Goal: Task Accomplishment & Management: Manage account settings

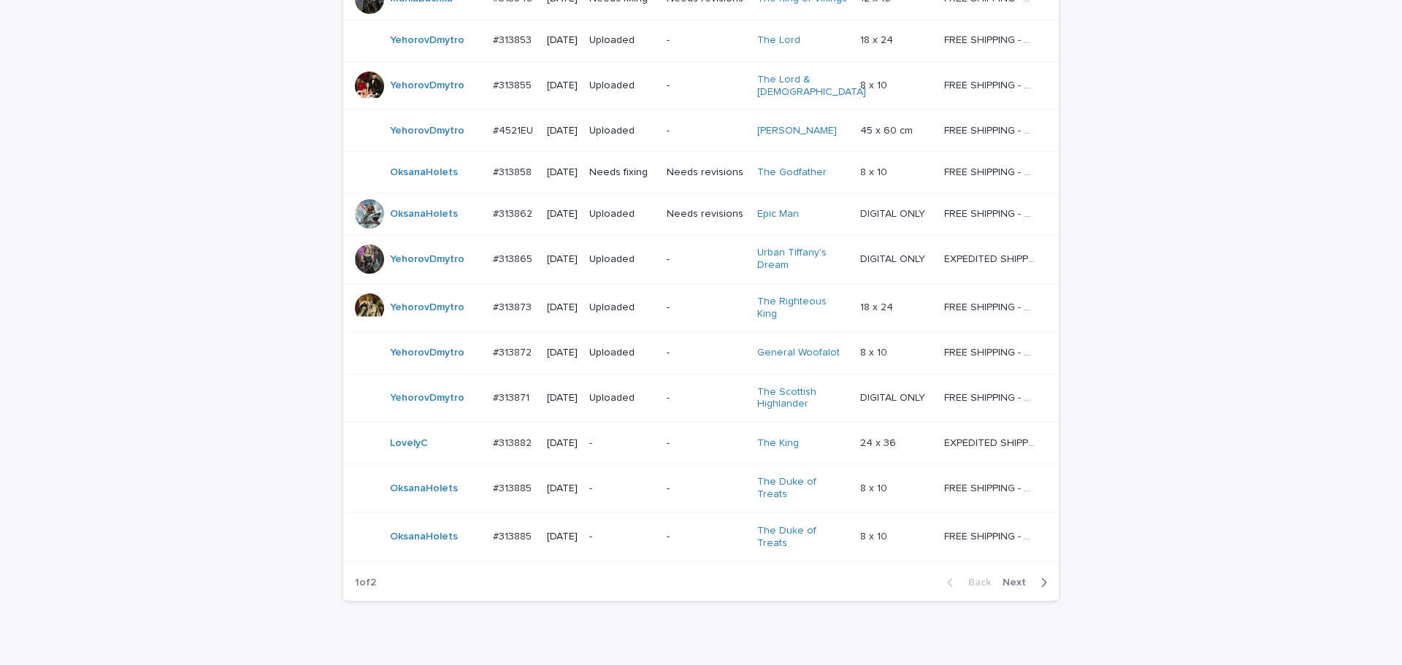
scroll to position [1270, 0]
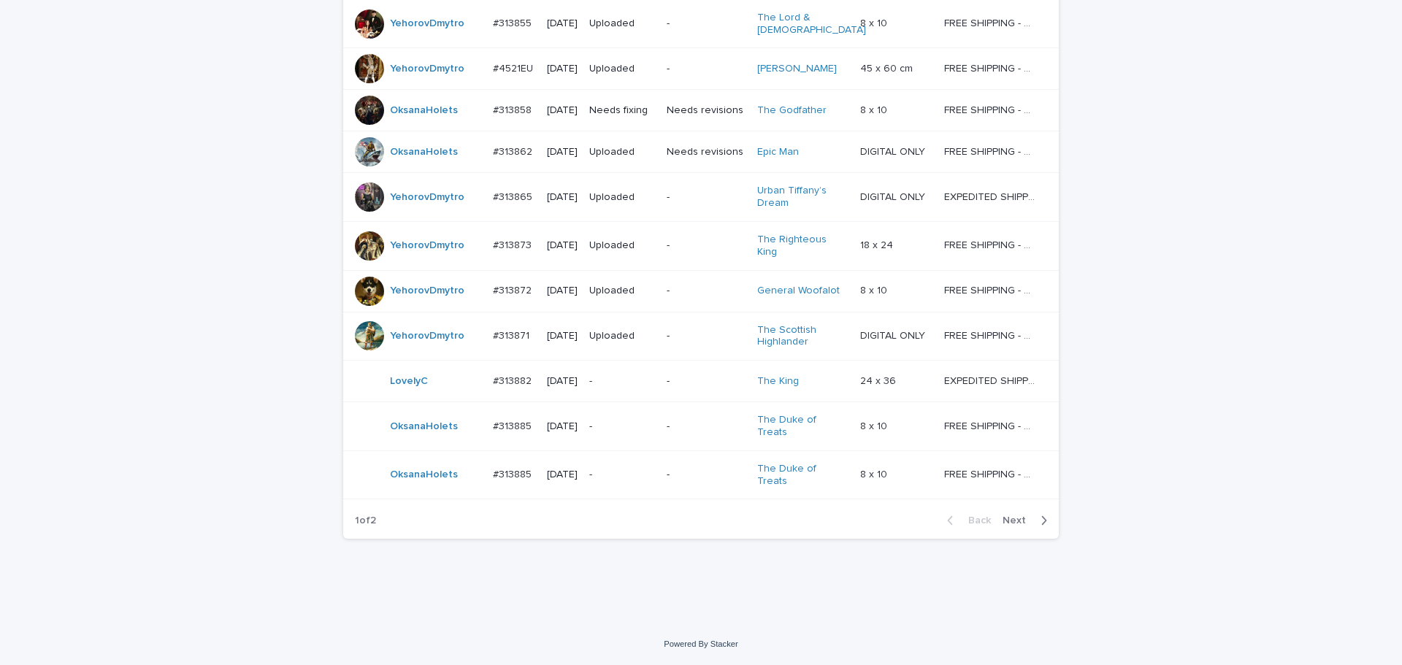
click at [1016, 515] on span "Next" at bounding box center [1018, 520] width 32 height 10
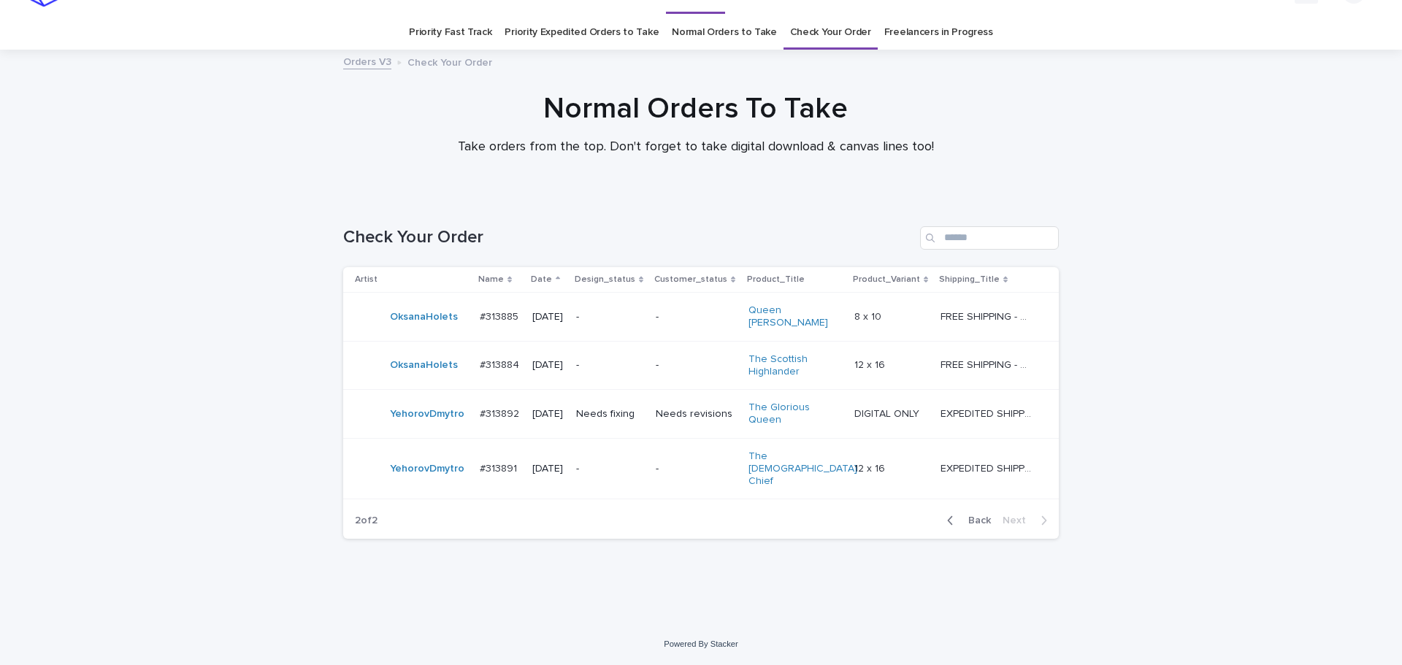
scroll to position [5, 0]
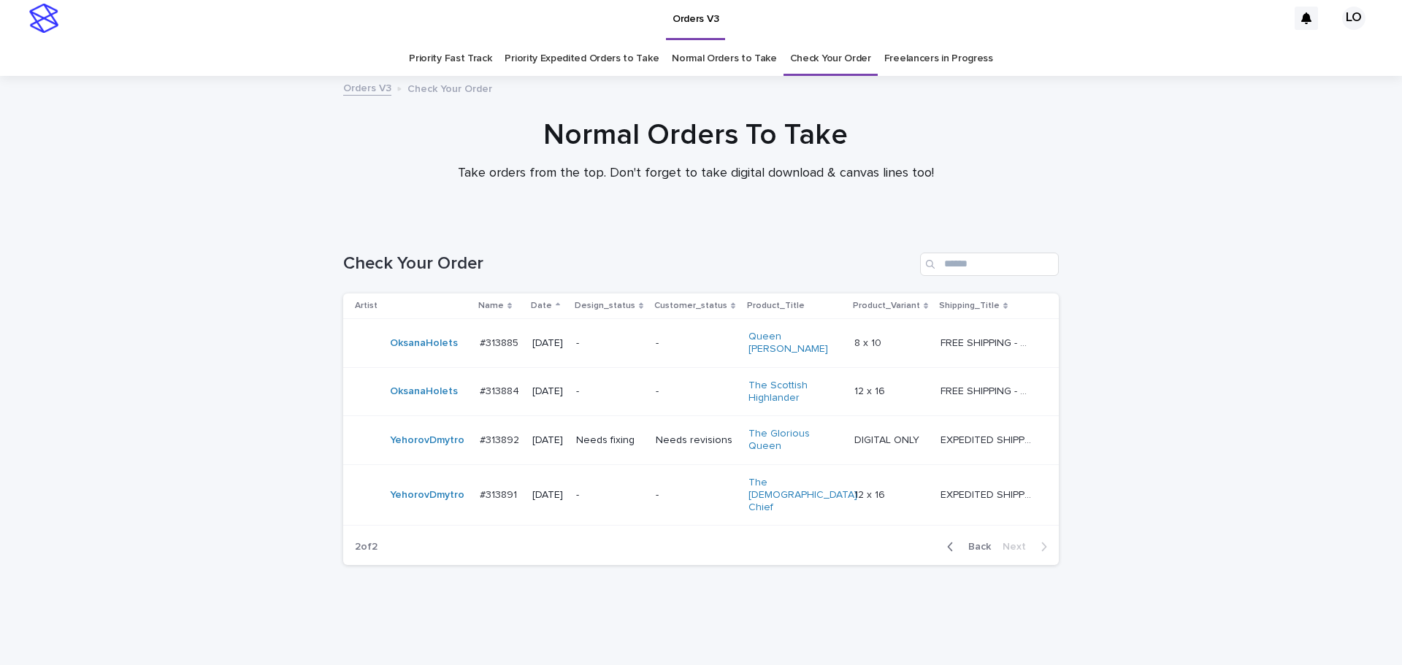
click at [1146, 534] on div "Loading... Saving… Loading... Saving… Check Your Order Artist Name Date Design_…" at bounding box center [701, 436] width 1402 height 427
click at [1199, 510] on div "Loading... Saving… Loading... Saving… Check Your Order Artist Name Date Design_…" at bounding box center [701, 436] width 1402 height 427
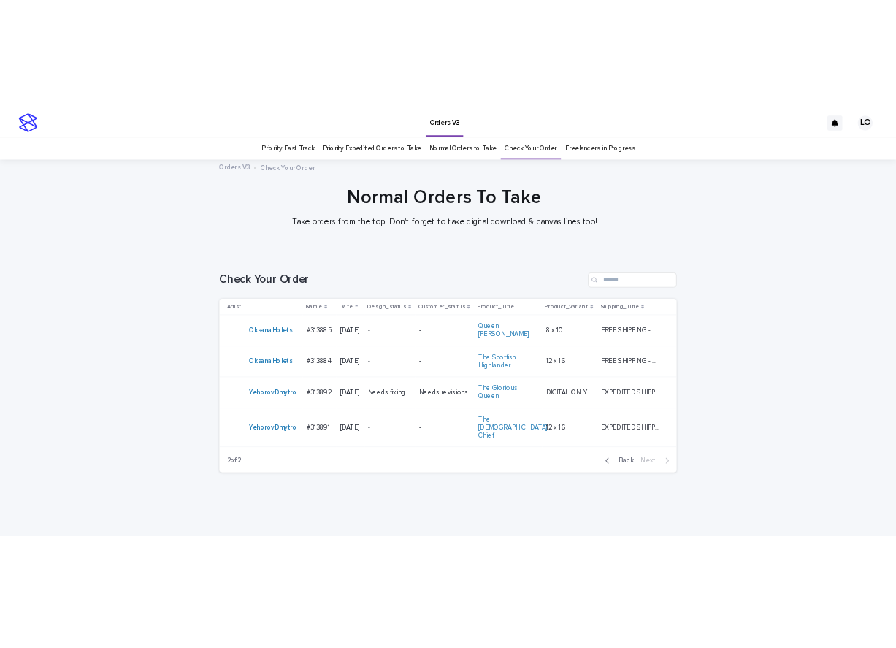
scroll to position [0, 0]
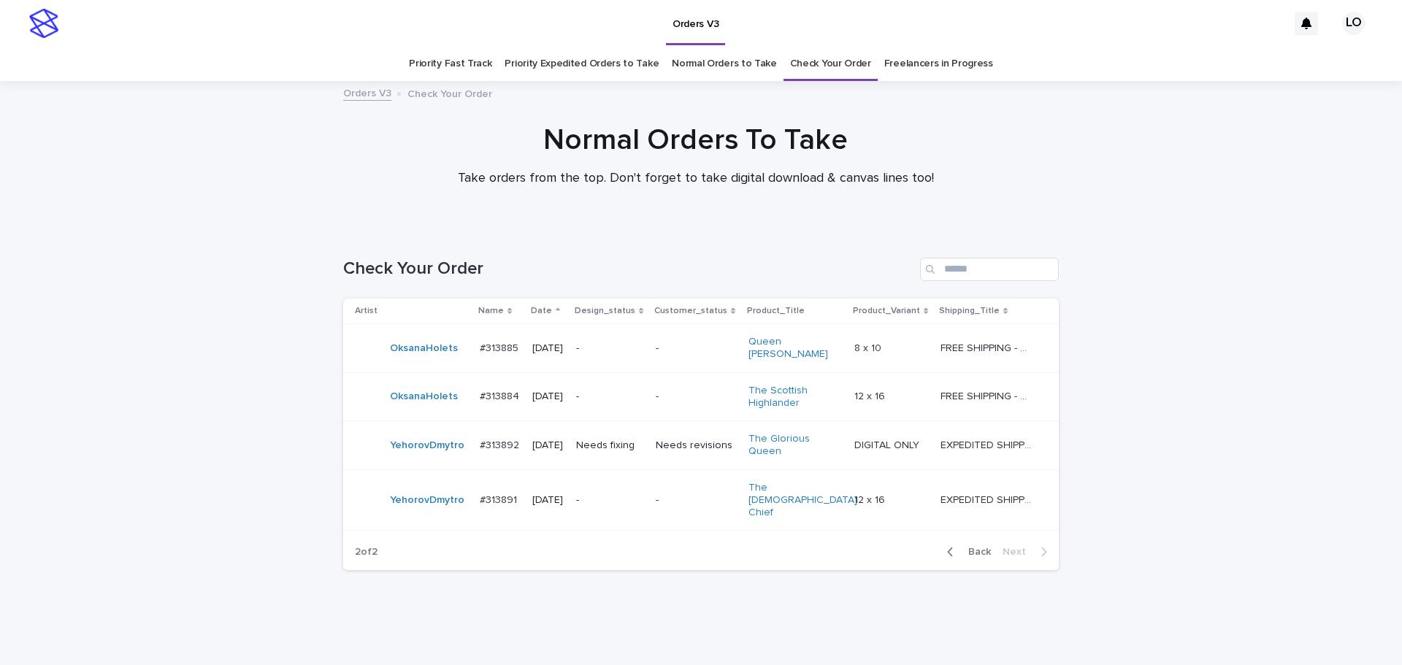
click at [716, 68] on link "Normal Orders to Take" at bounding box center [724, 64] width 105 height 34
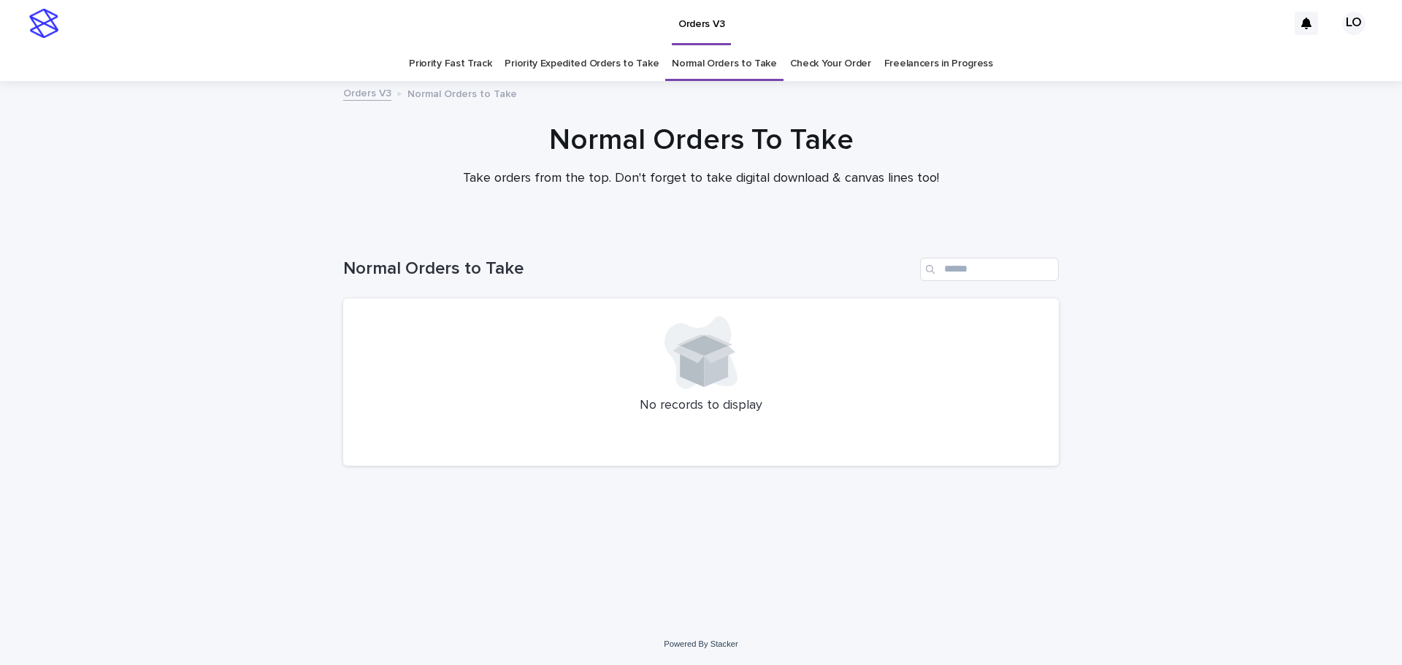
click at [599, 61] on link "Priority Expedited Orders to Take" at bounding box center [581, 64] width 154 height 34
click at [1204, 251] on div "Loading... Saving… Loading... Saving… Priority Orders to Take No records to dis…" at bounding box center [701, 426] width 1402 height 395
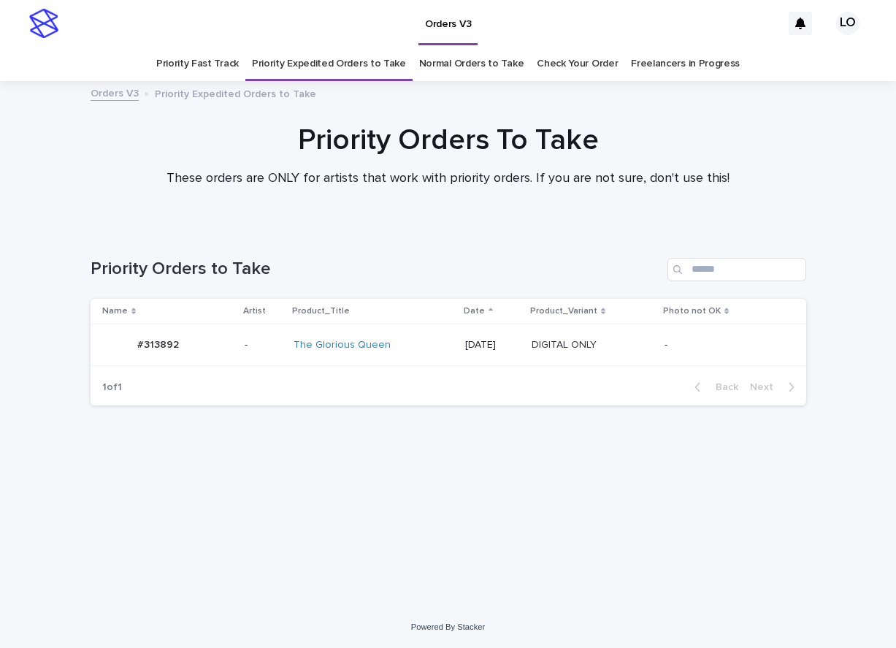
click at [465, 353] on div "[DATE]" at bounding box center [492, 345] width 55 height 24
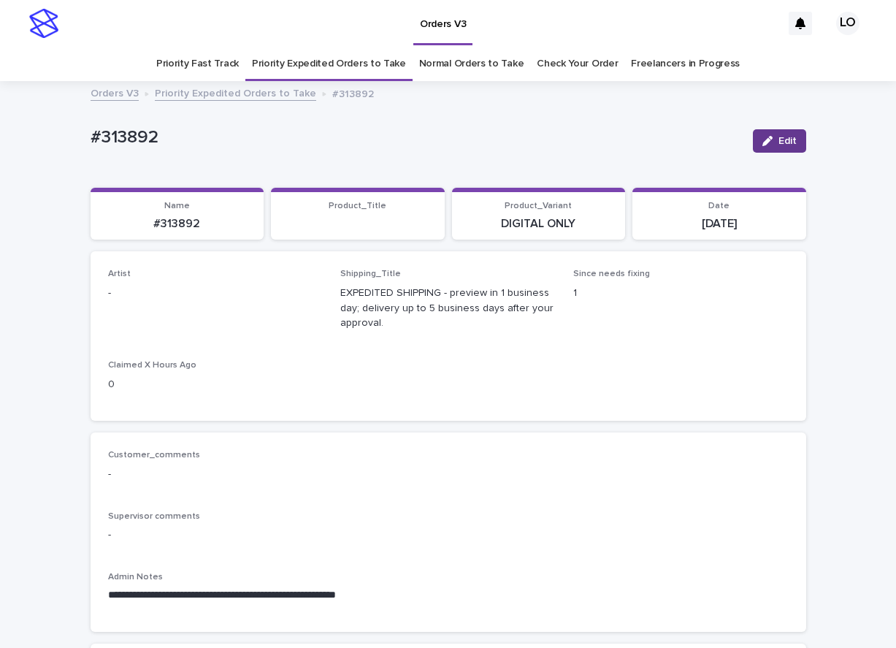
click at [753, 139] on button "Edit" at bounding box center [779, 140] width 53 height 23
click at [153, 291] on div at bounding box center [153, 300] width 1 height 18
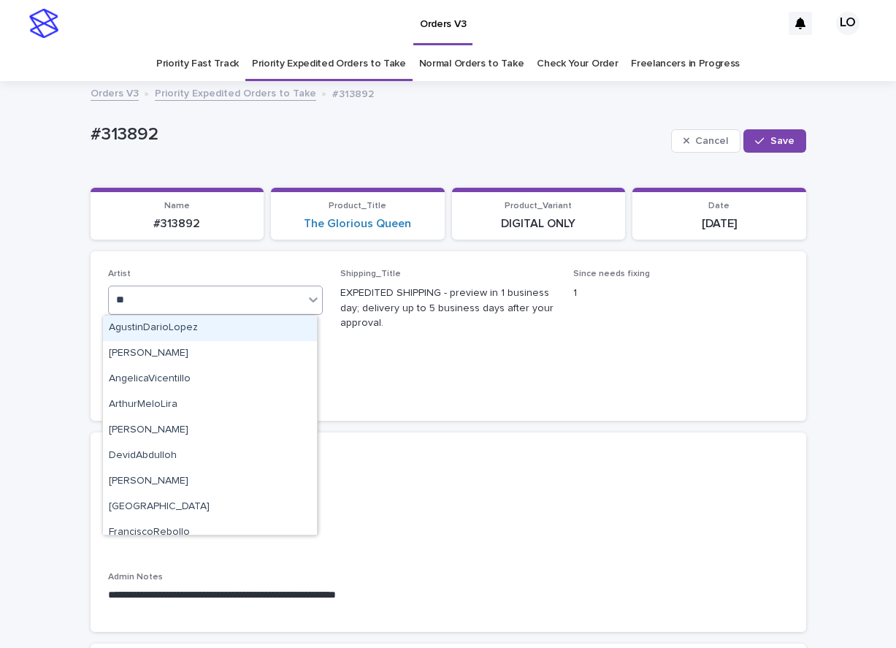
type input "***"
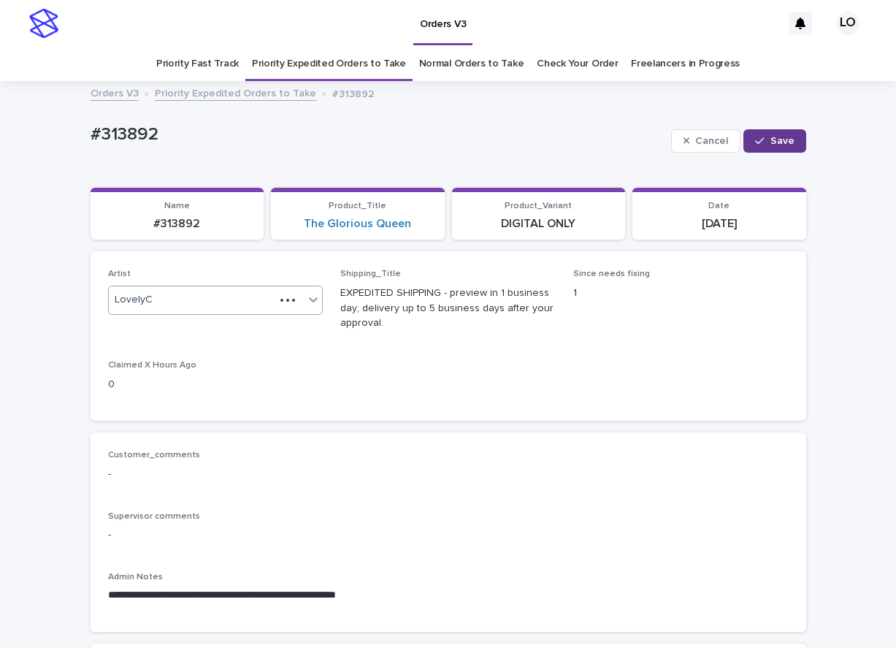
click at [771, 138] on span "Save" at bounding box center [782, 141] width 24 height 10
click at [485, 64] on link "Normal Orders to Take" at bounding box center [471, 64] width 105 height 34
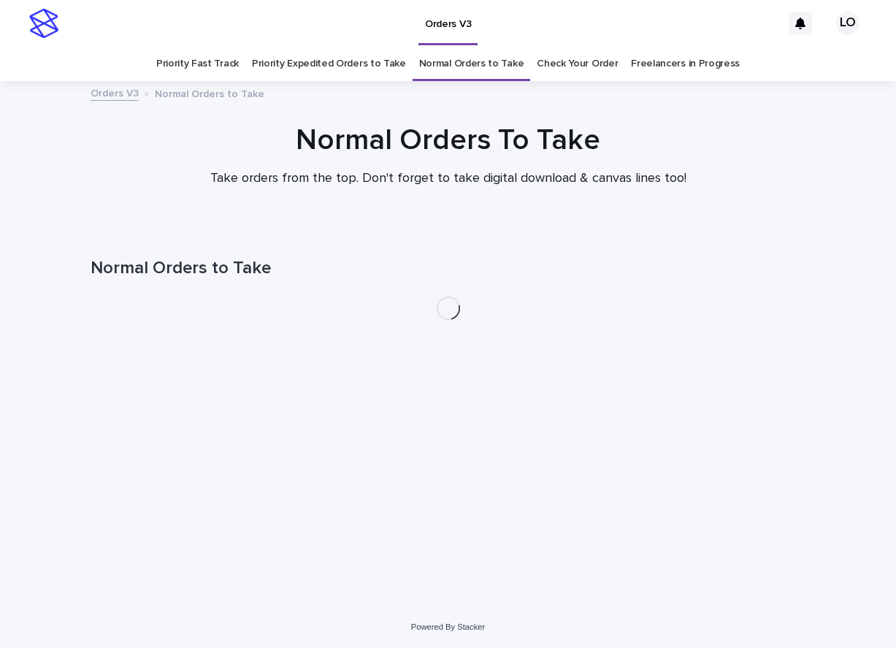
click at [342, 63] on link "Priority Expedited Orders to Take" at bounding box center [329, 64] width 154 height 34
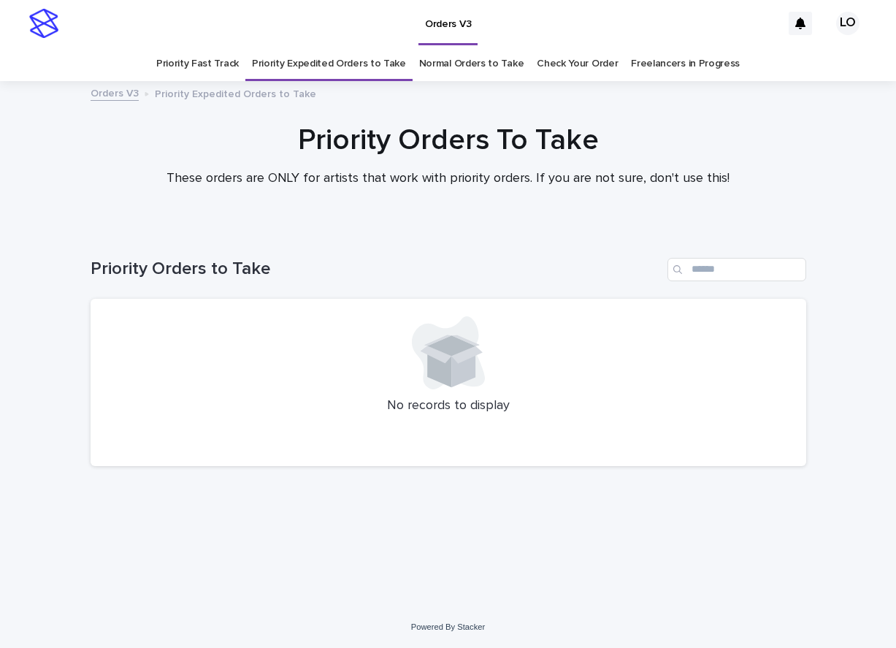
click at [463, 69] on link "Normal Orders to Take" at bounding box center [471, 64] width 105 height 34
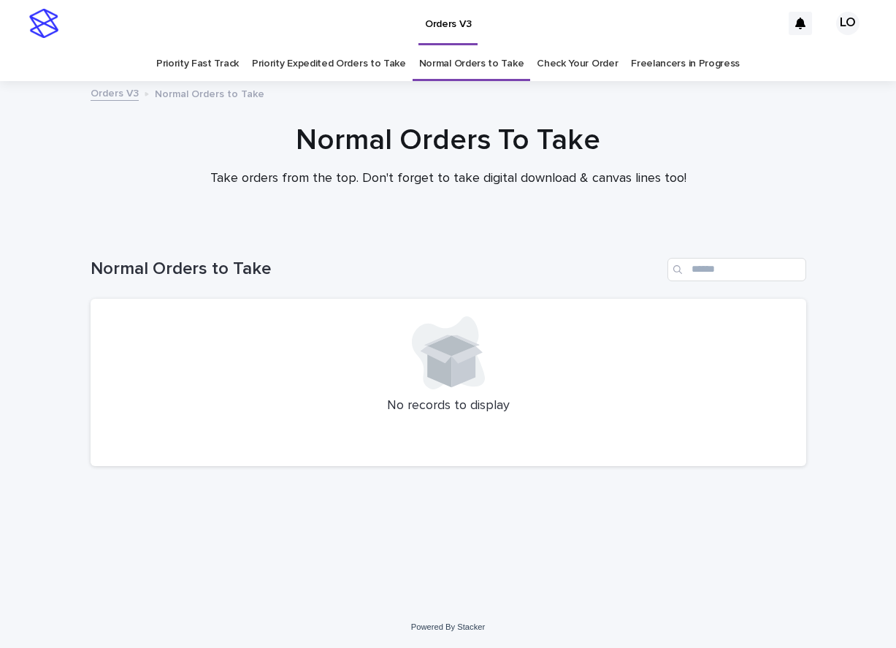
click at [575, 65] on link "Check Your Order" at bounding box center [577, 64] width 81 height 34
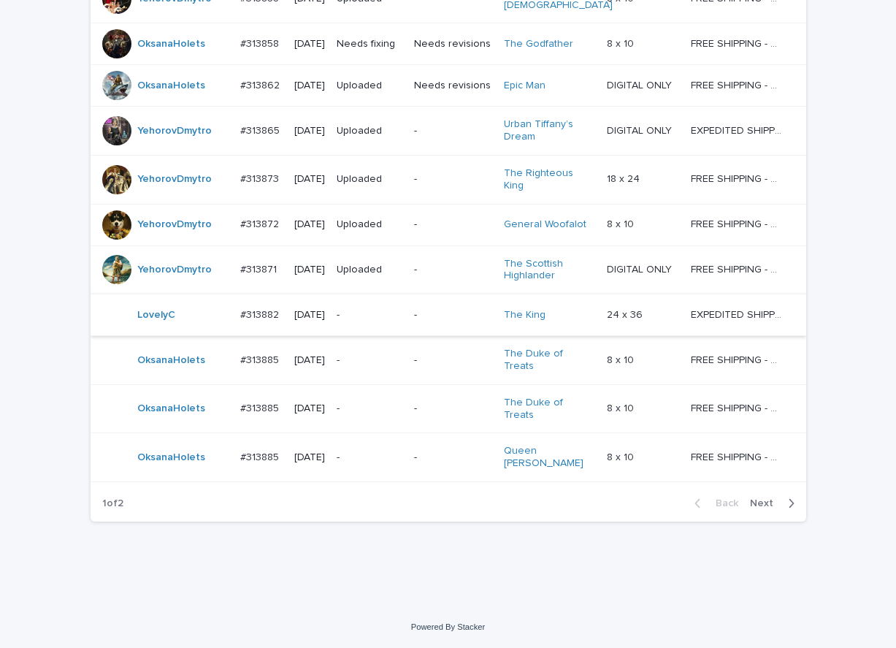
scroll to position [1287, 0]
click at [764, 507] on span "Next" at bounding box center [766, 503] width 32 height 10
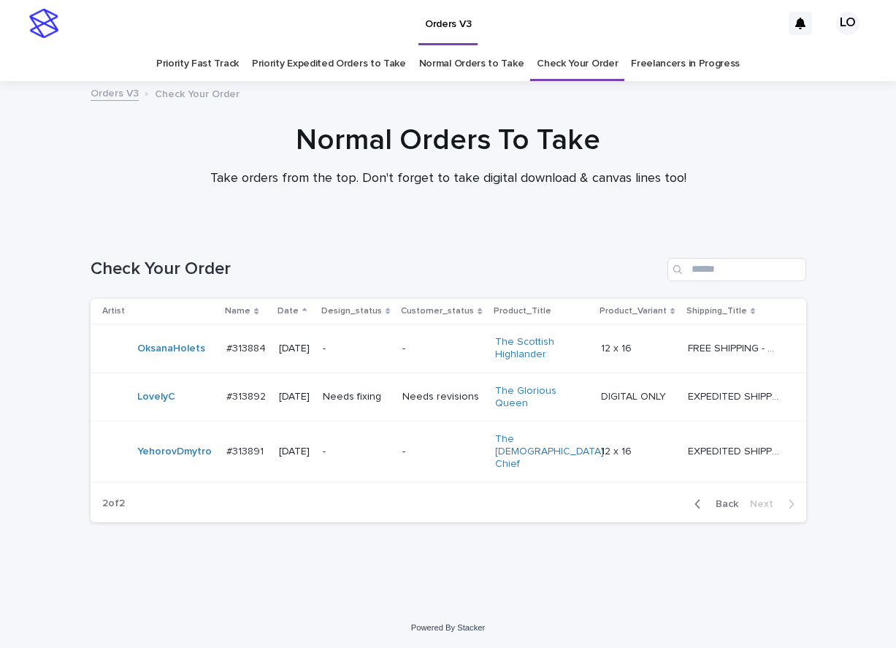
click at [375, 398] on p "Needs fixing" at bounding box center [357, 397] width 68 height 12
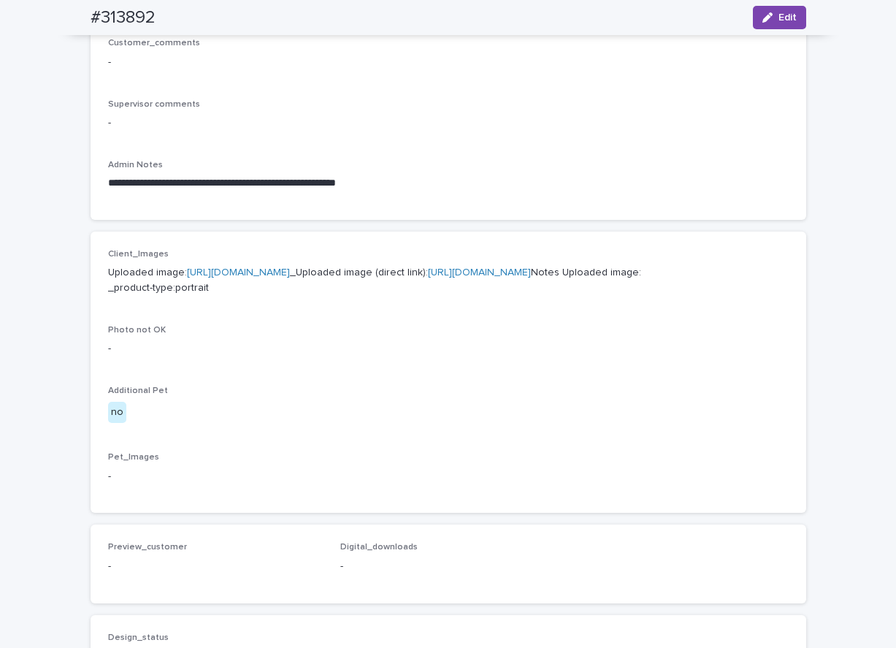
scroll to position [339, 0]
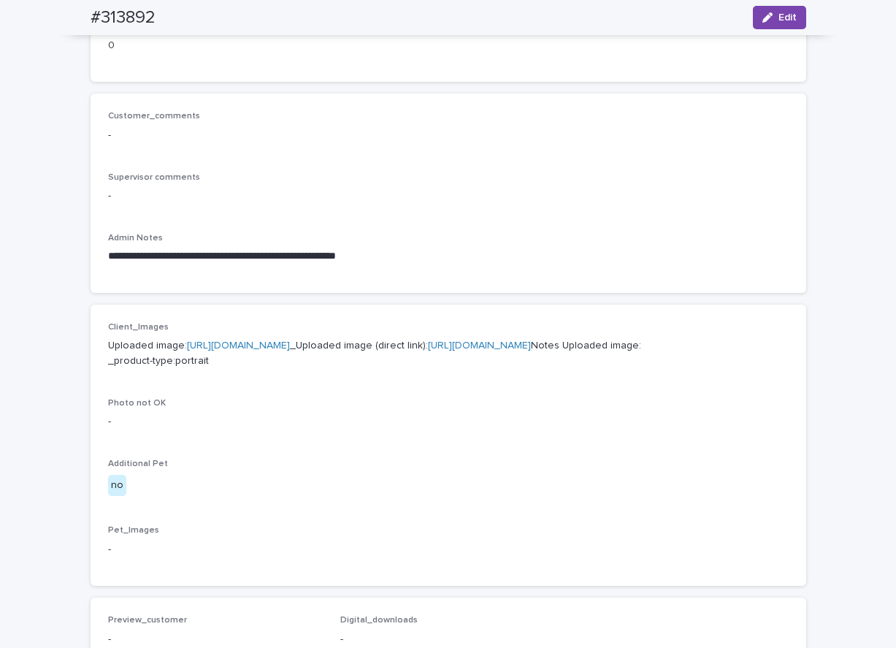
click at [290, 347] on link "[URL][DOMAIN_NAME]" at bounding box center [238, 345] width 103 height 10
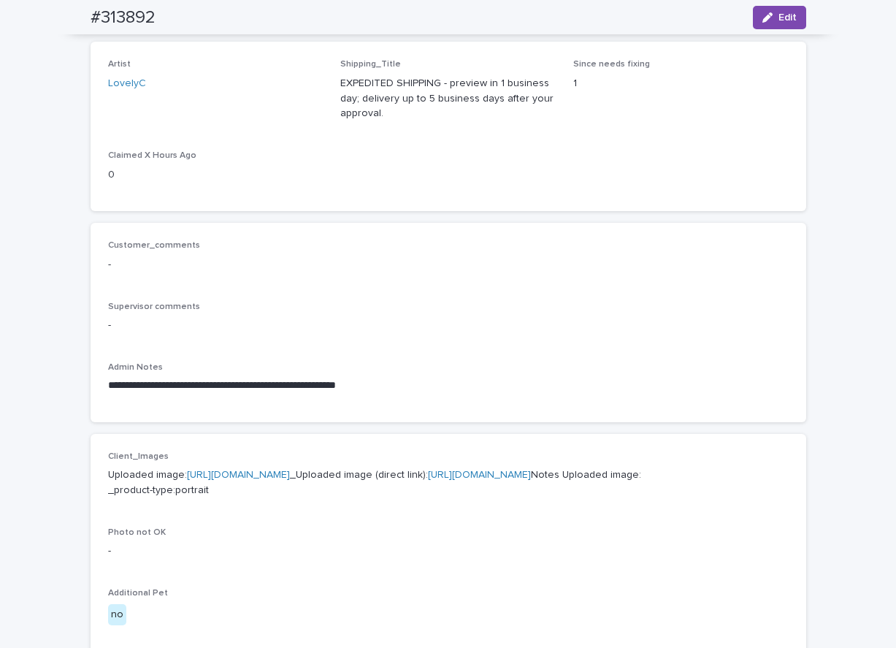
scroll to position [0, 0]
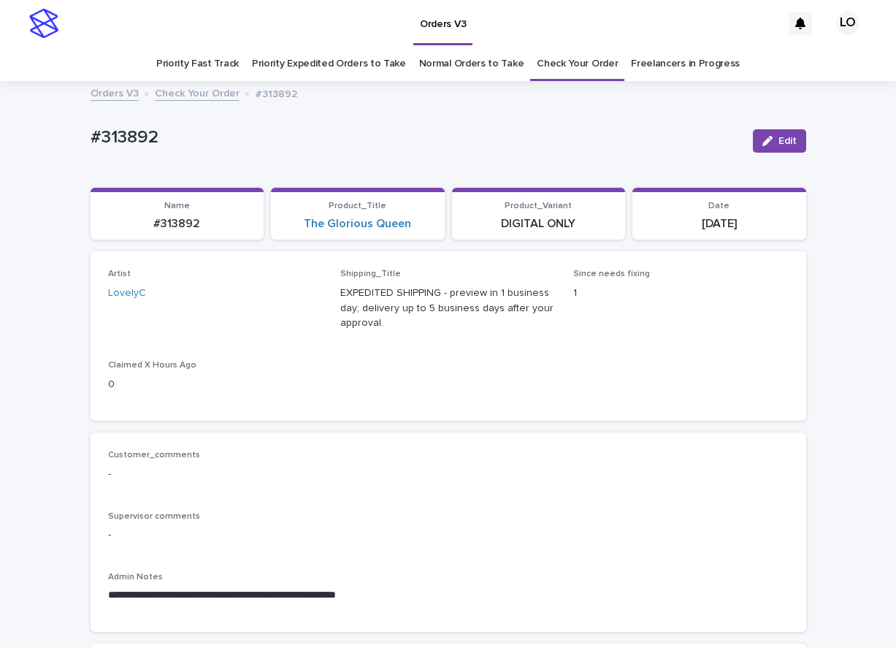
click at [507, 424] on div "Loading... Saving… Artist LovelyC Shipping_Title EXPEDITED SHIPPING - preview i…" at bounding box center [448, 341] width 715 height 181
click at [426, 430] on div "Loading... Saving… Artist LovelyC Shipping_Title EXPEDITED SHIPPING - preview i…" at bounding box center [448, 341] width 715 height 181
click at [464, 120] on div "#313892 Edit" at bounding box center [448, 141] width 715 height 58
drag, startPoint x: 78, startPoint y: 131, endPoint x: 62, endPoint y: 131, distance: 16.1
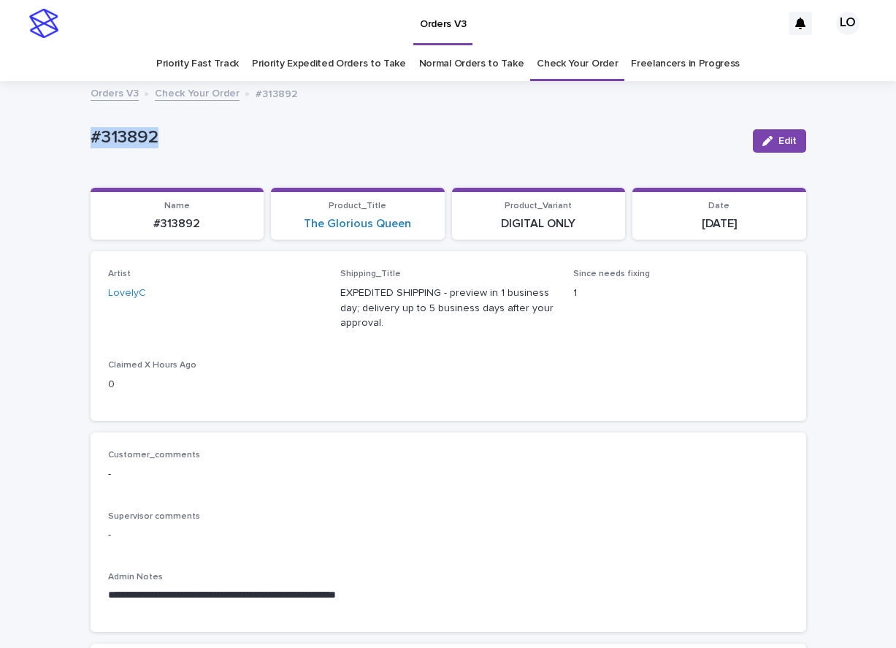
copy p "#313892"
click at [628, 519] on p "Supervisor comments" at bounding box center [448, 516] width 680 height 10
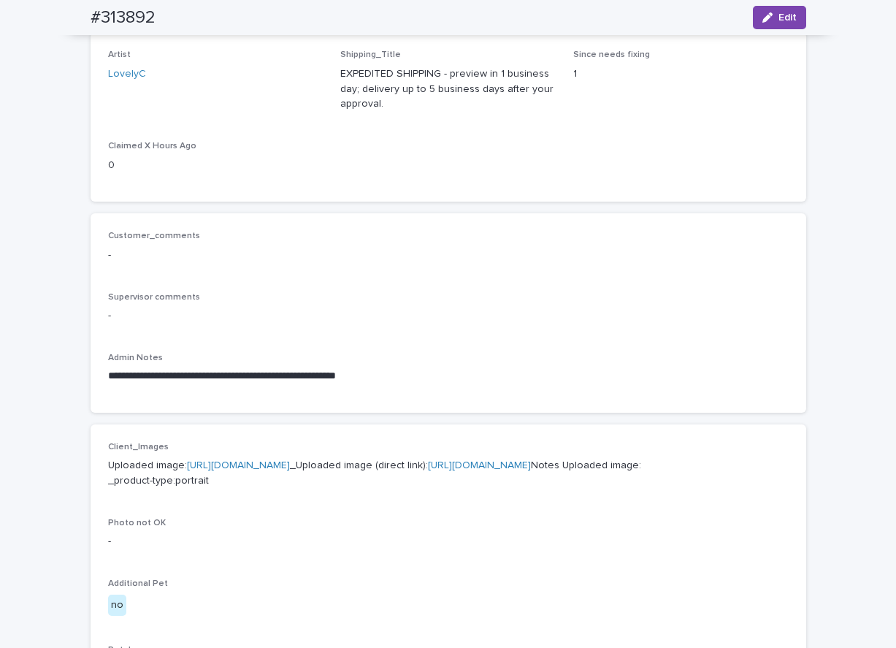
click at [503, 323] on p "-" at bounding box center [448, 315] width 680 height 15
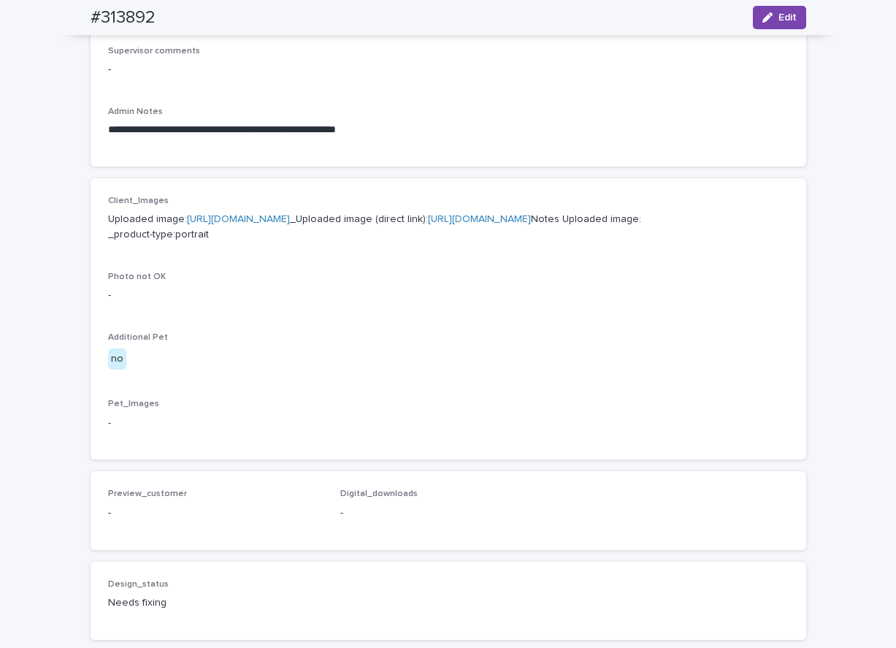
scroll to position [657, 0]
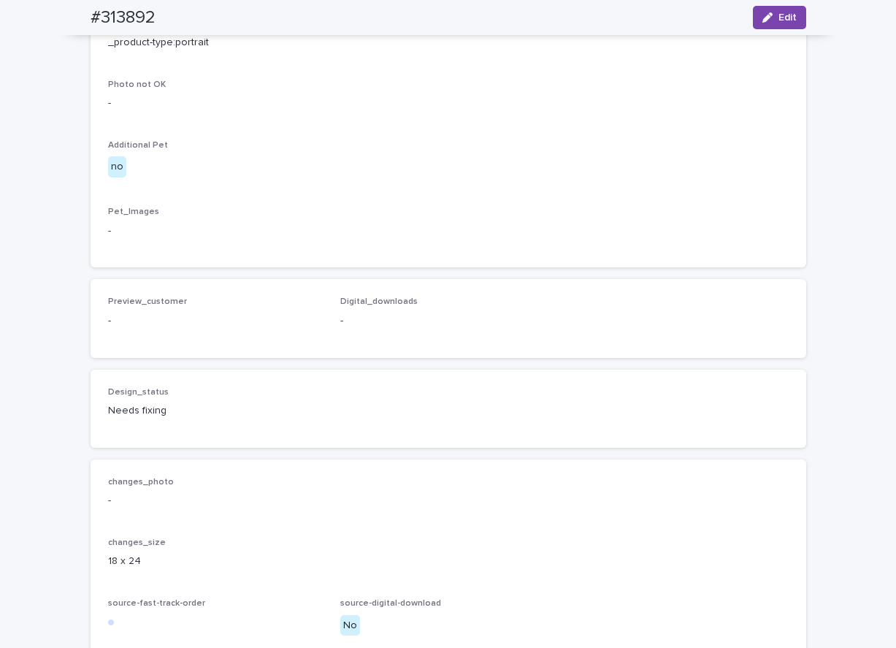
click at [538, 268] on div "Client_Images Uploaded image: [URL][DOMAIN_NAME] _Uploaded image (direct link):…" at bounding box center [448, 127] width 715 height 282
click at [656, 534] on div "changes_photo - changes_size 18 x 24 source-fast-track-order source-digital-dow…" at bounding box center [448, 562] width 715 height 206
click at [783, 256] on div "Client_Images Uploaded image: [URL][DOMAIN_NAME] _Uploaded image (direct link):…" at bounding box center [448, 127] width 715 height 282
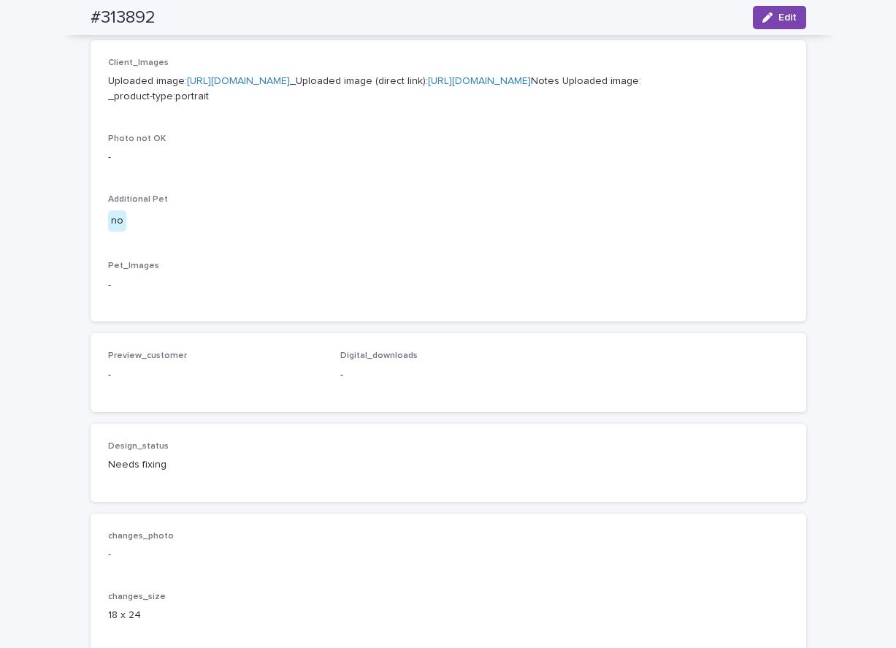
scroll to position [511, 0]
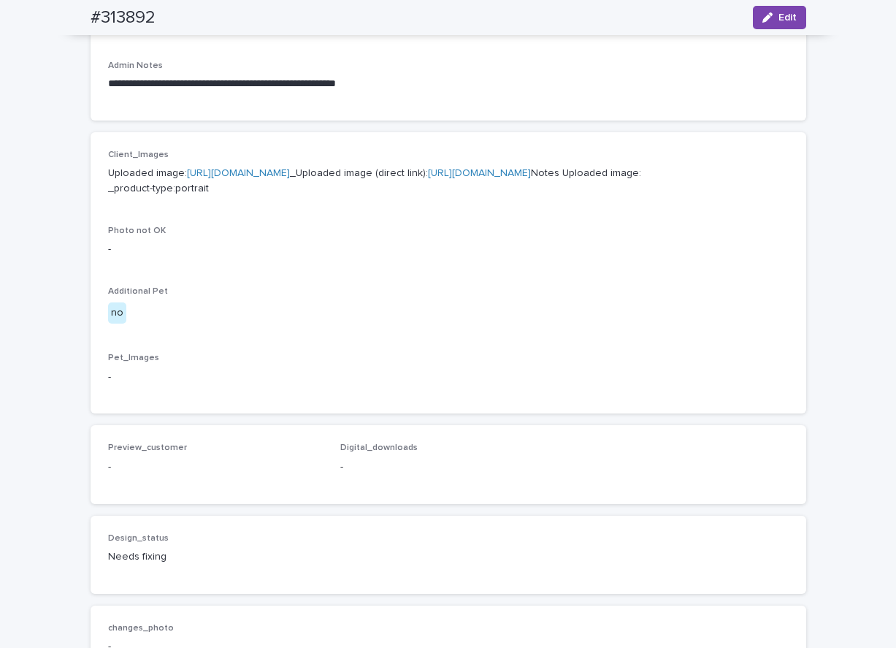
click at [290, 170] on link "[URL][DOMAIN_NAME]" at bounding box center [238, 173] width 103 height 10
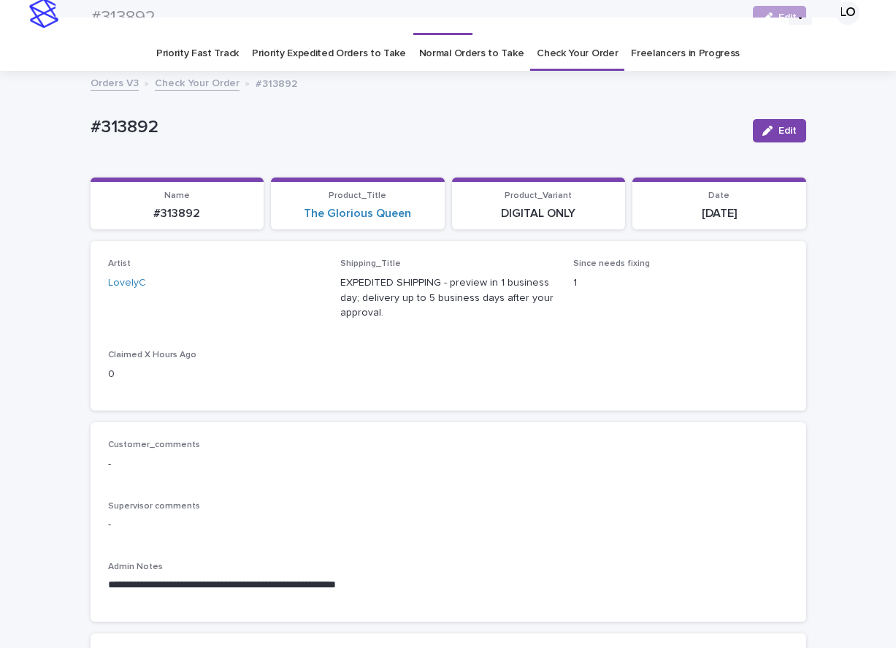
scroll to position [0, 0]
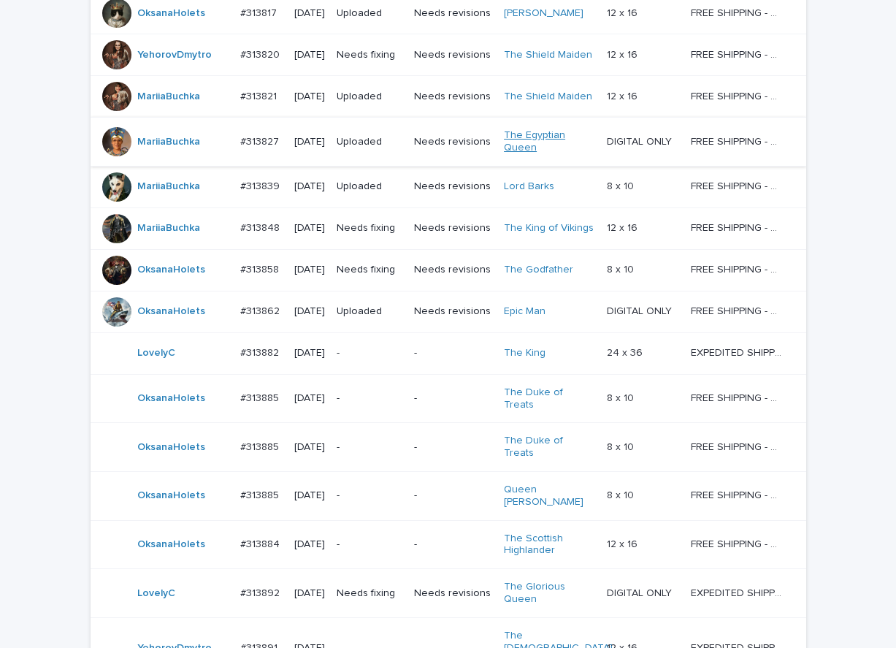
scroll to position [1095, 0]
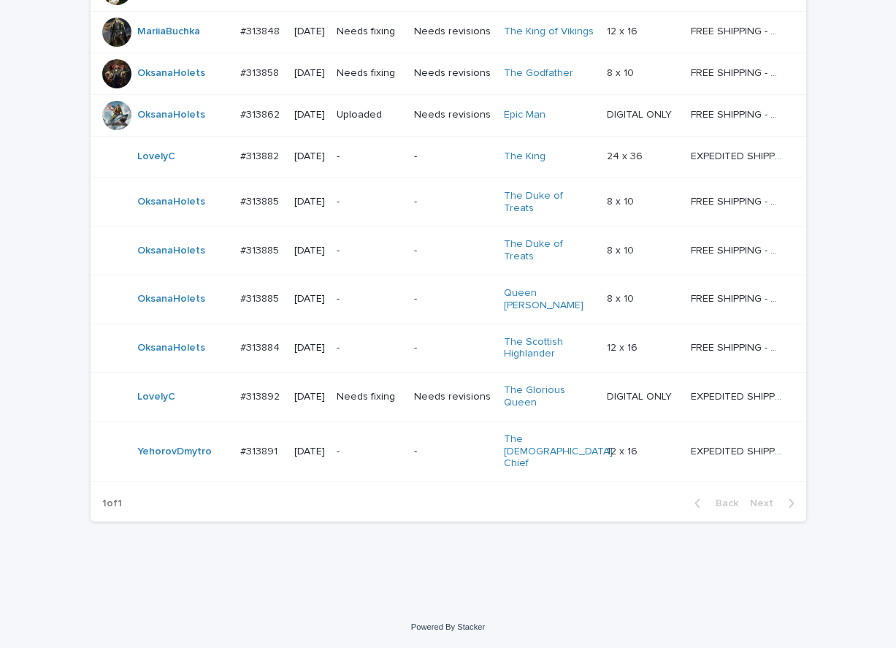
click at [398, 163] on p "-" at bounding box center [370, 156] width 66 height 12
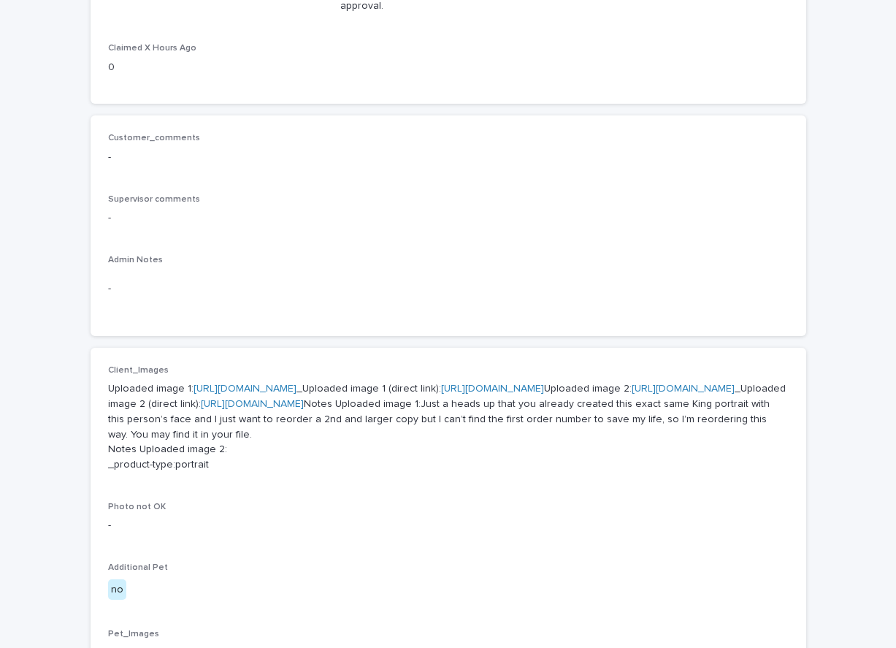
scroll to position [511, 0]
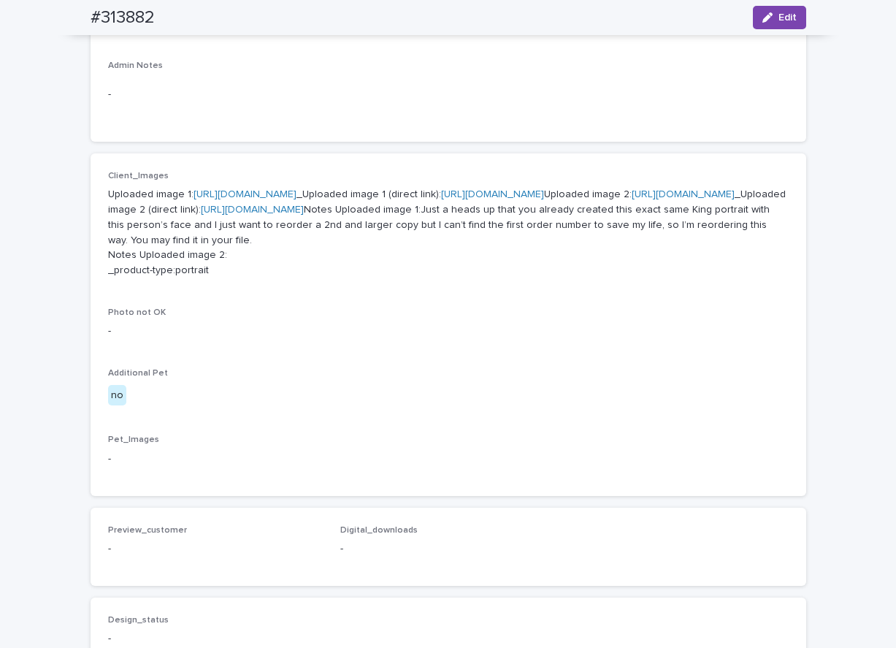
click at [296, 190] on link "[URL][DOMAIN_NAME]" at bounding box center [244, 194] width 103 height 10
click at [632, 199] on link "[URL][DOMAIN_NAME]" at bounding box center [683, 194] width 103 height 10
click at [733, 203] on p "Uploaded image 1: [URL][DOMAIN_NAME] _Uploaded image 1 (direct link): [URL][DOM…" at bounding box center [448, 232] width 680 height 91
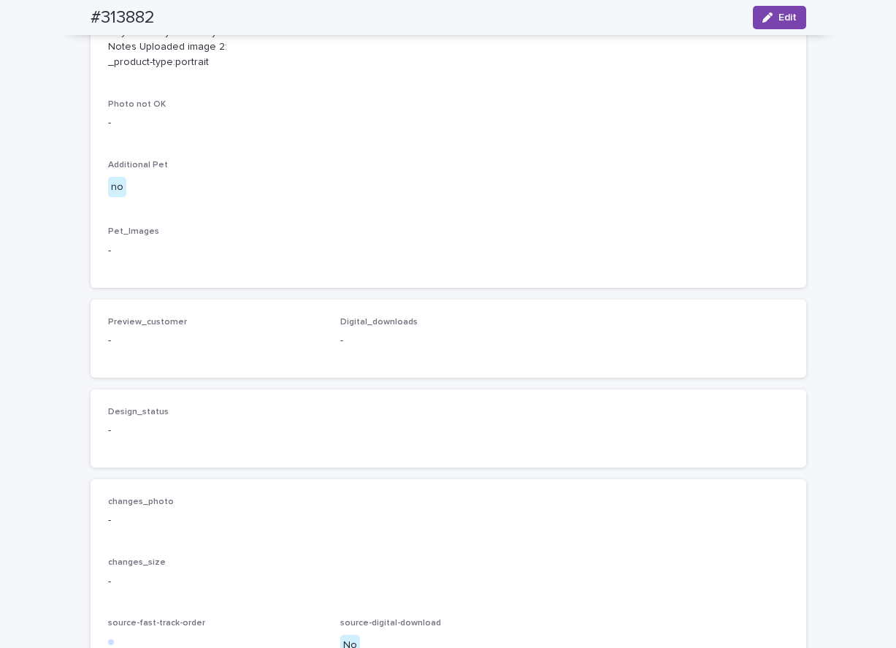
scroll to position [712, 0]
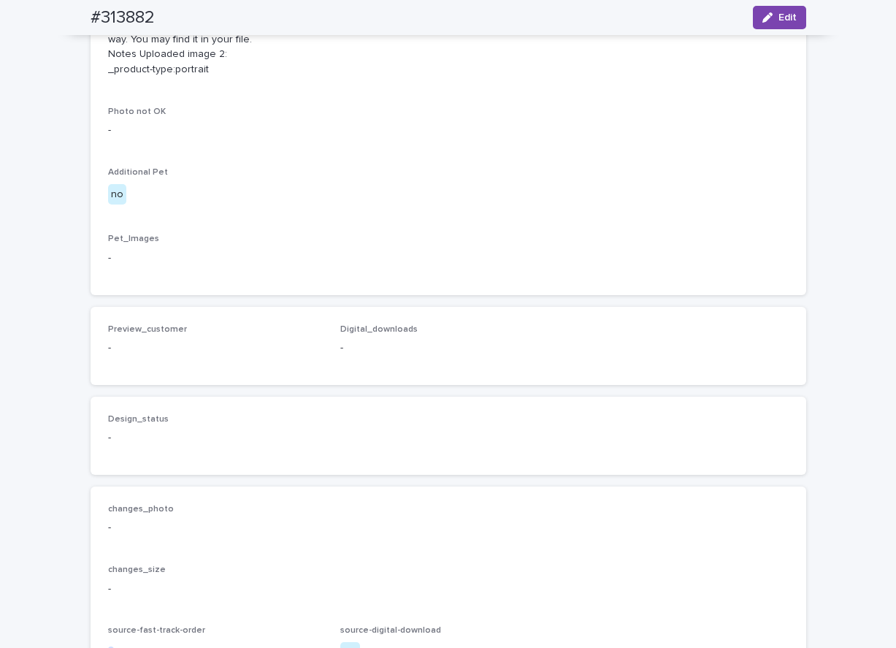
click at [732, 277] on div "Client_Images Uploaded image 1: [URL][DOMAIN_NAME] _Uploaded image 1 (direct li…" at bounding box center [448, 123] width 680 height 307
click at [703, 277] on div "Client_Images Uploaded image 1: [URL][DOMAIN_NAME] _Uploaded image 1 (direct li…" at bounding box center [448, 123] width 680 height 307
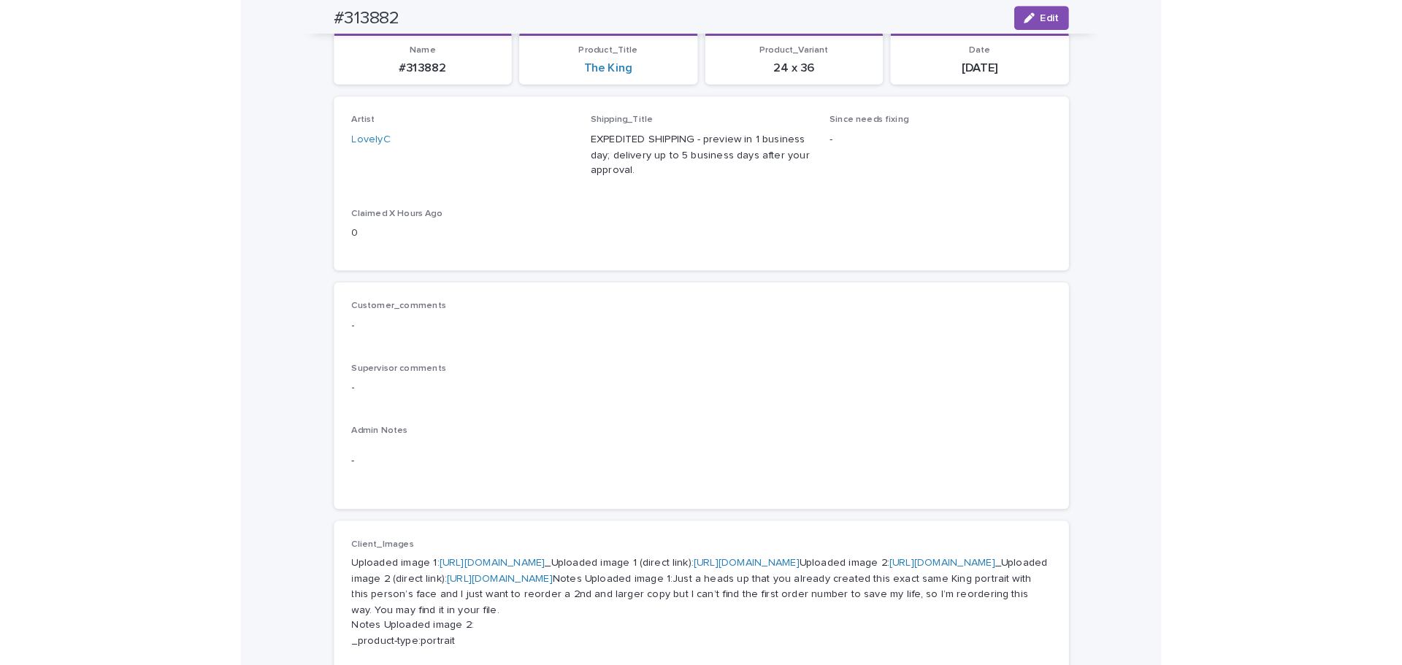
scroll to position [0, 0]
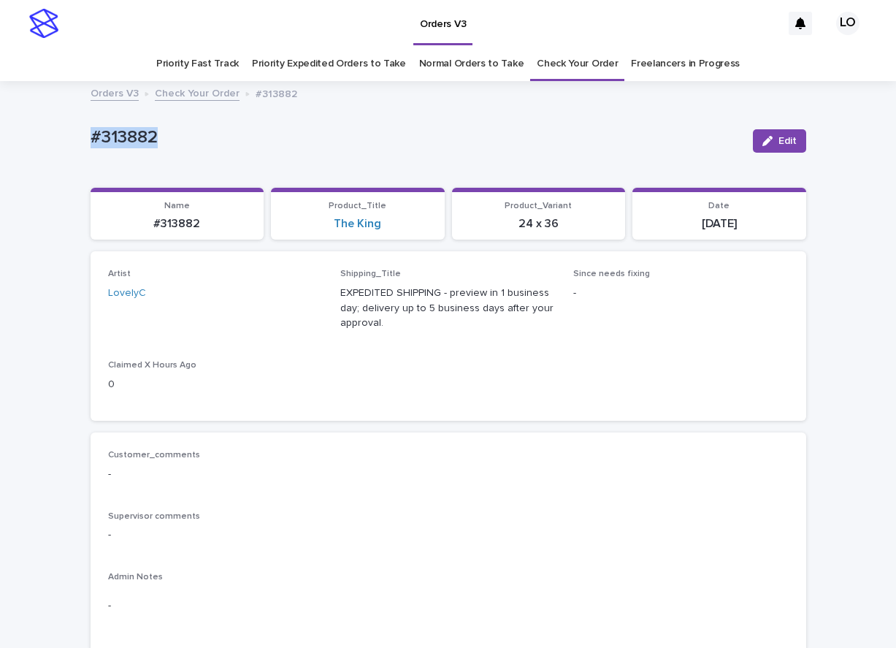
drag, startPoint x: 200, startPoint y: 147, endPoint x: -58, endPoint y: 113, distance: 260.0
click at [0, 113] on html "Orders V3 LO Priority Fast Track Priority Expedited Orders to Take Normal Order…" at bounding box center [448, 324] width 896 height 648
copy p "#313882"
click at [655, 440] on div "Customer_comments - Supervisor comments - Admin Notes -" at bounding box center [448, 542] width 715 height 220
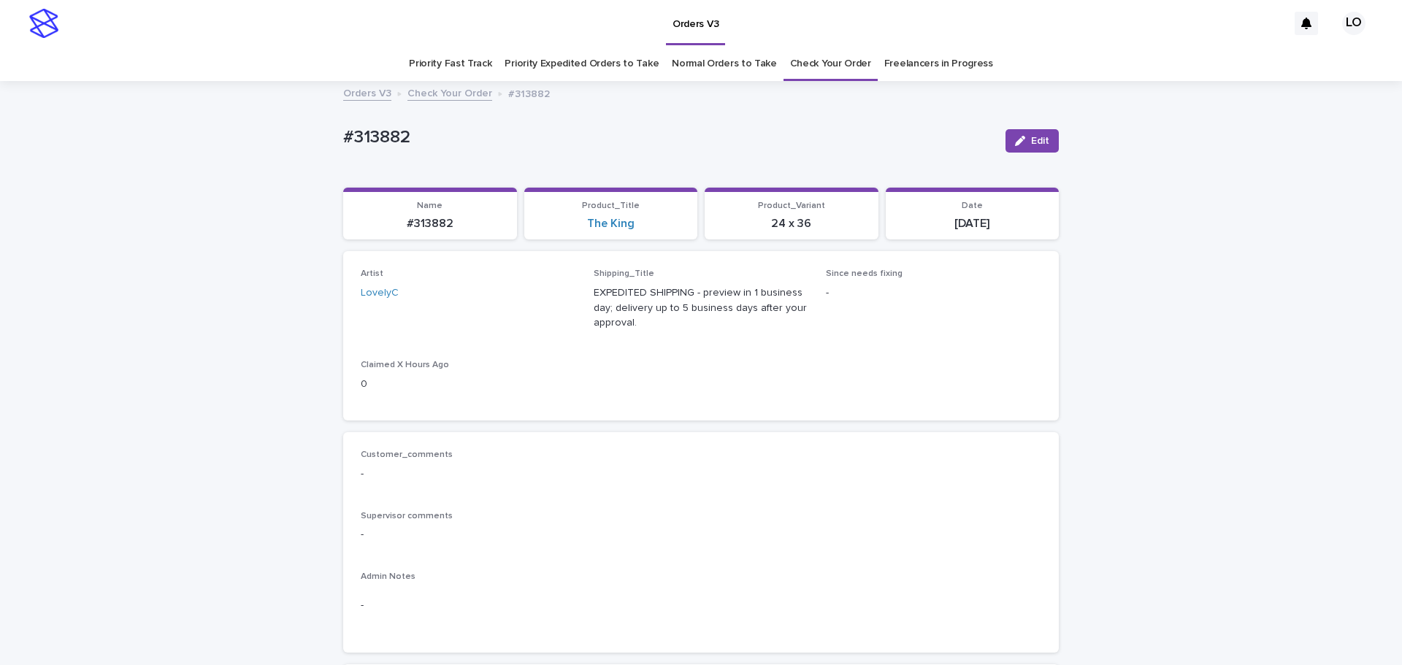
drag, startPoint x: 449, startPoint y: 229, endPoint x: 356, endPoint y: 224, distance: 92.8
click at [356, 224] on p "#313882" at bounding box center [430, 224] width 156 height 14
copy p "#313882"
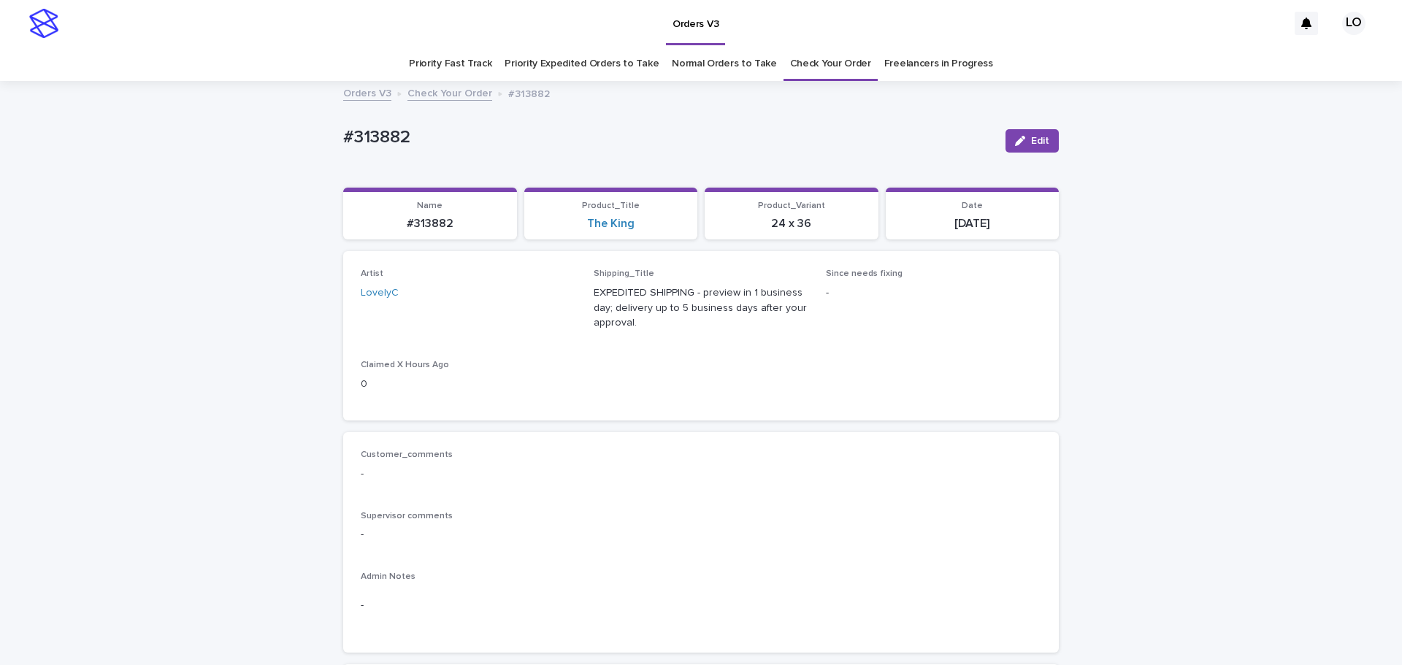
click at [909, 555] on div "Customer_comments - Supervisor comments - Admin Notes -" at bounding box center [701, 542] width 680 height 185
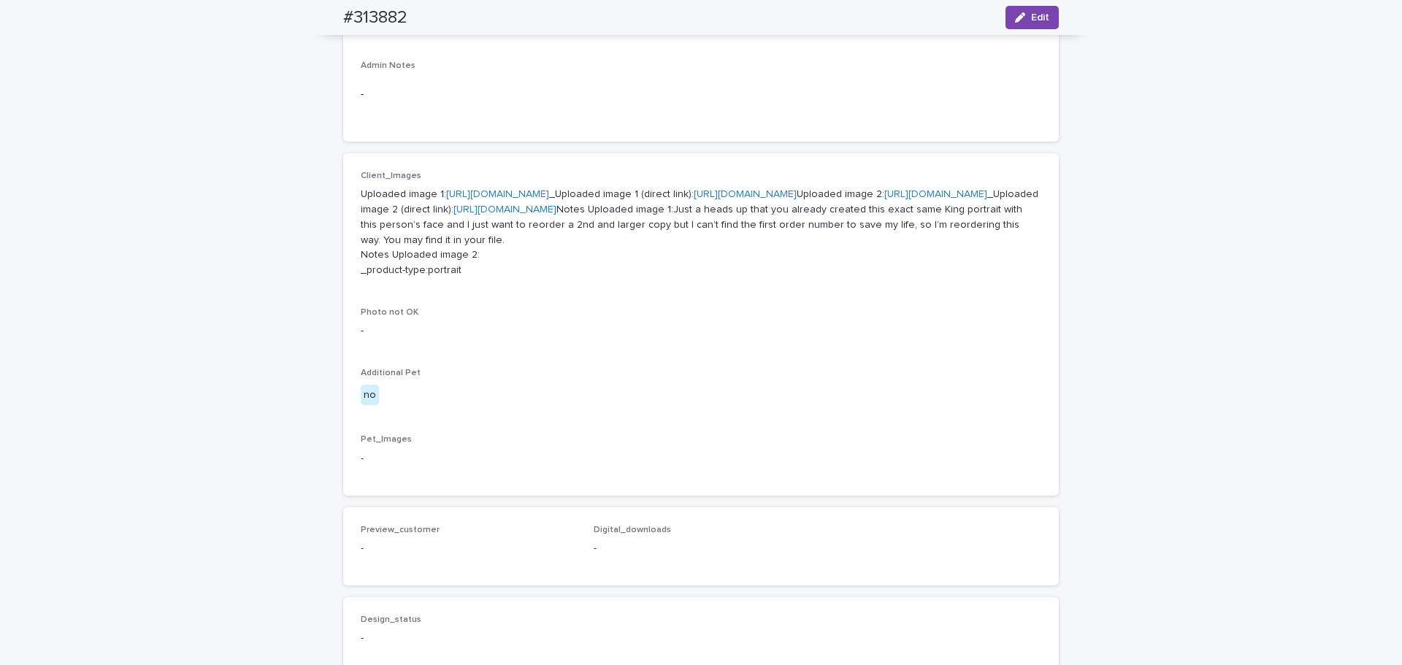
scroll to position [584, 0]
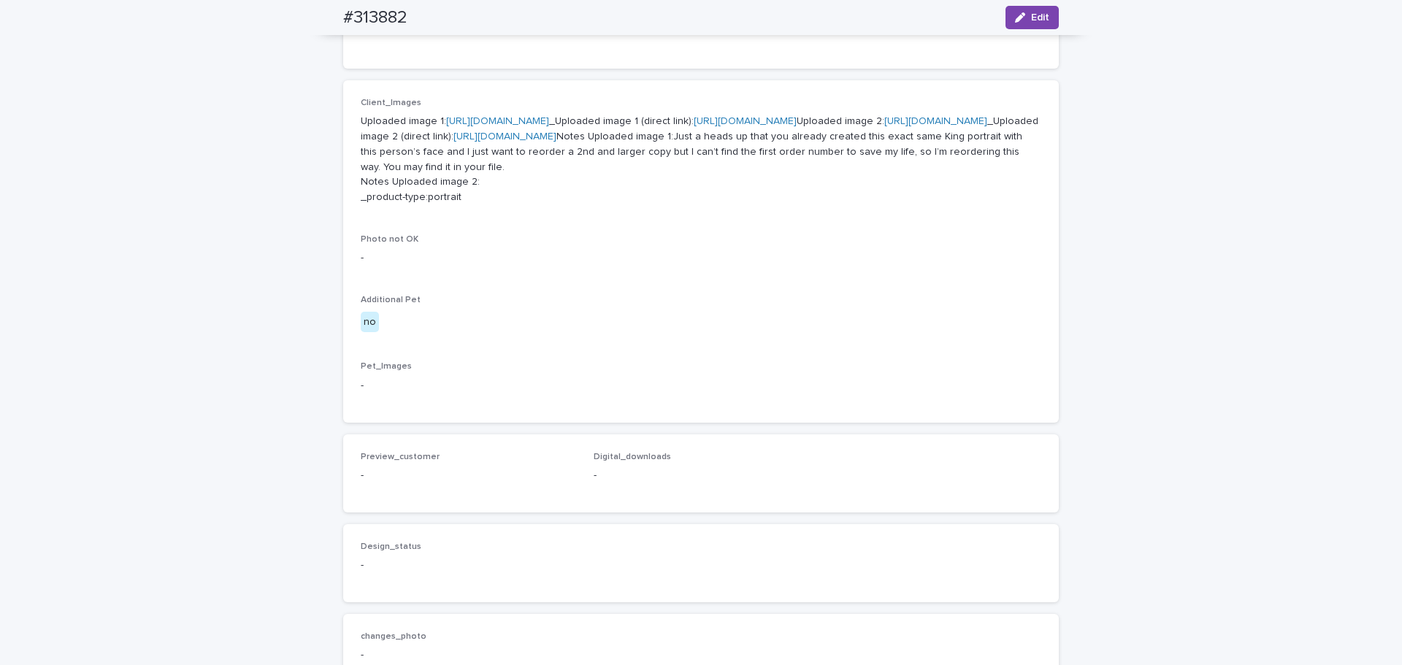
click at [534, 217] on div "Client_Images Uploaded image 1: [URL][DOMAIN_NAME] _Uploaded image 1 (direct li…" at bounding box center [701, 157] width 680 height 119
click at [181, 198] on div "Loading... Saving… Loading... Saving… #313882 Edit #313882 Edit Sorry, there wa…" at bounding box center [701, 201] width 1402 height 1406
click at [763, 405] on div "Client_Images Uploaded image 1: [URL][DOMAIN_NAME] _Uploaded image 1 (direct li…" at bounding box center [701, 251] width 680 height 307
click at [888, 404] on div "Pet_Images -" at bounding box center [701, 382] width 680 height 43
click at [1267, 132] on div "Loading... Saving… Loading... Saving… #313882 Edit #313882 Edit Sorry, there wa…" at bounding box center [701, 201] width 1402 height 1406
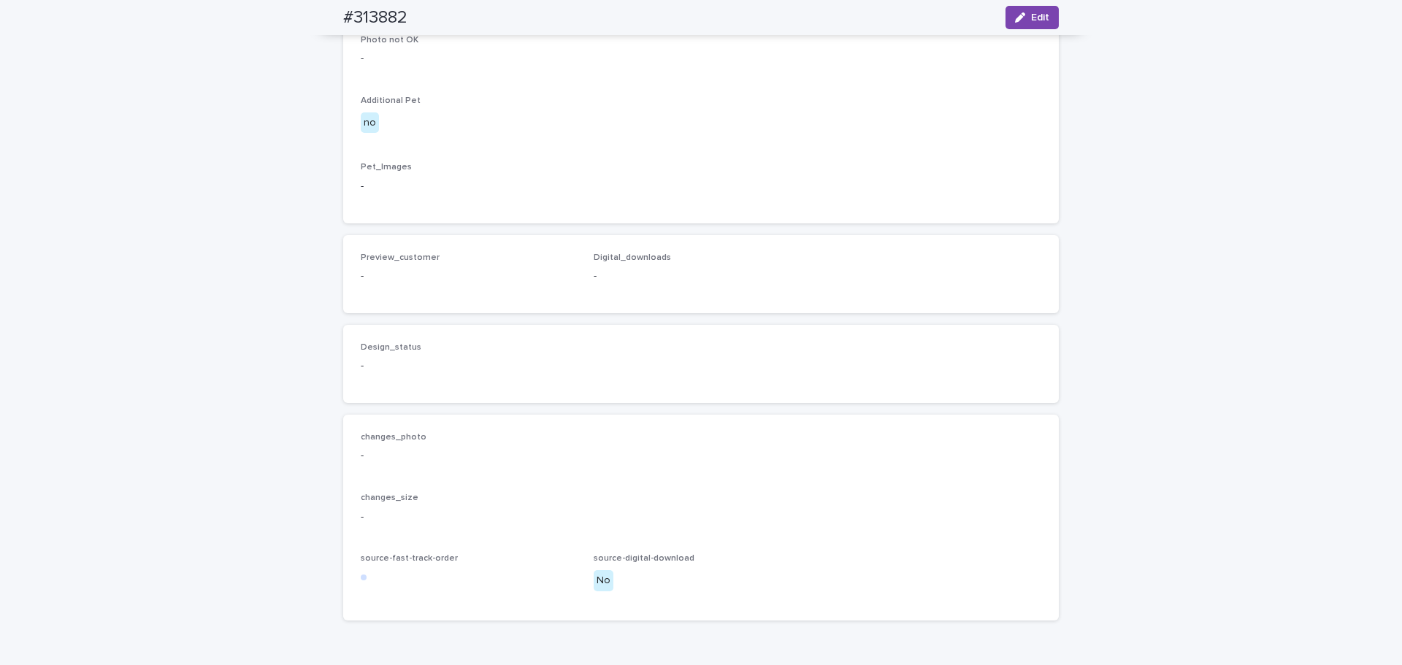
scroll to position [548, 0]
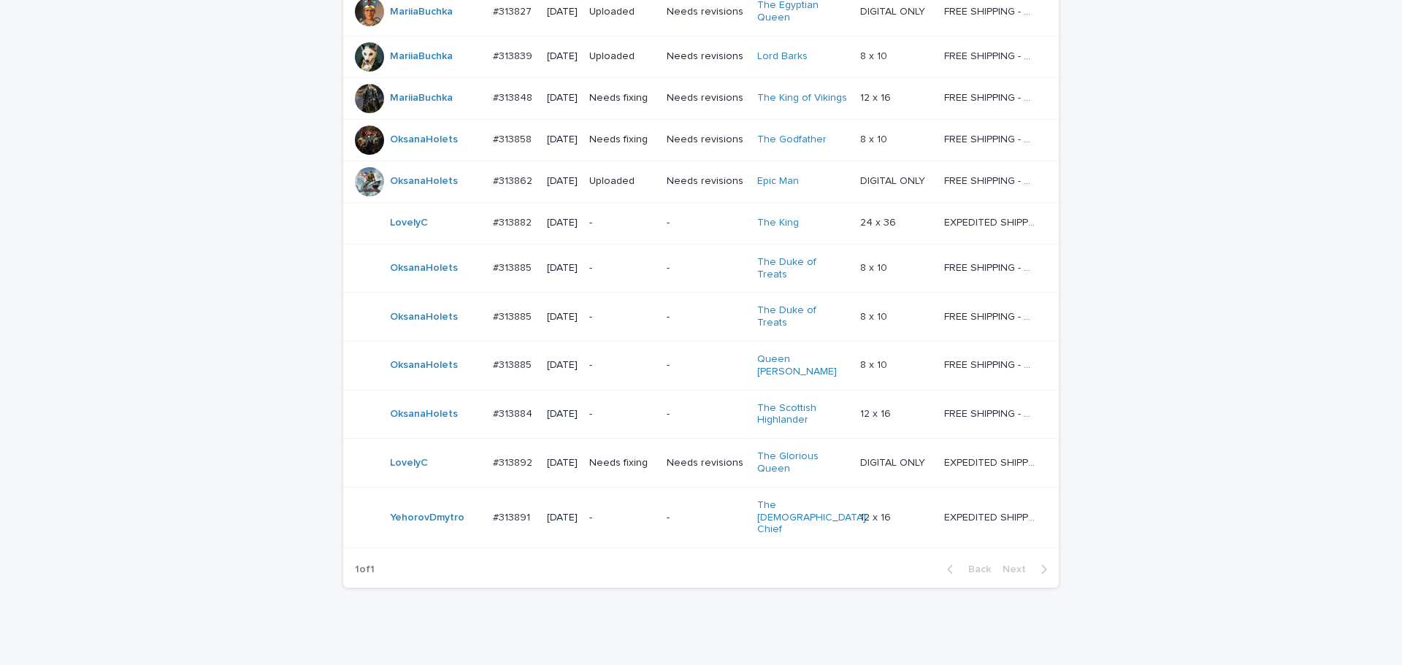
scroll to position [1069, 0]
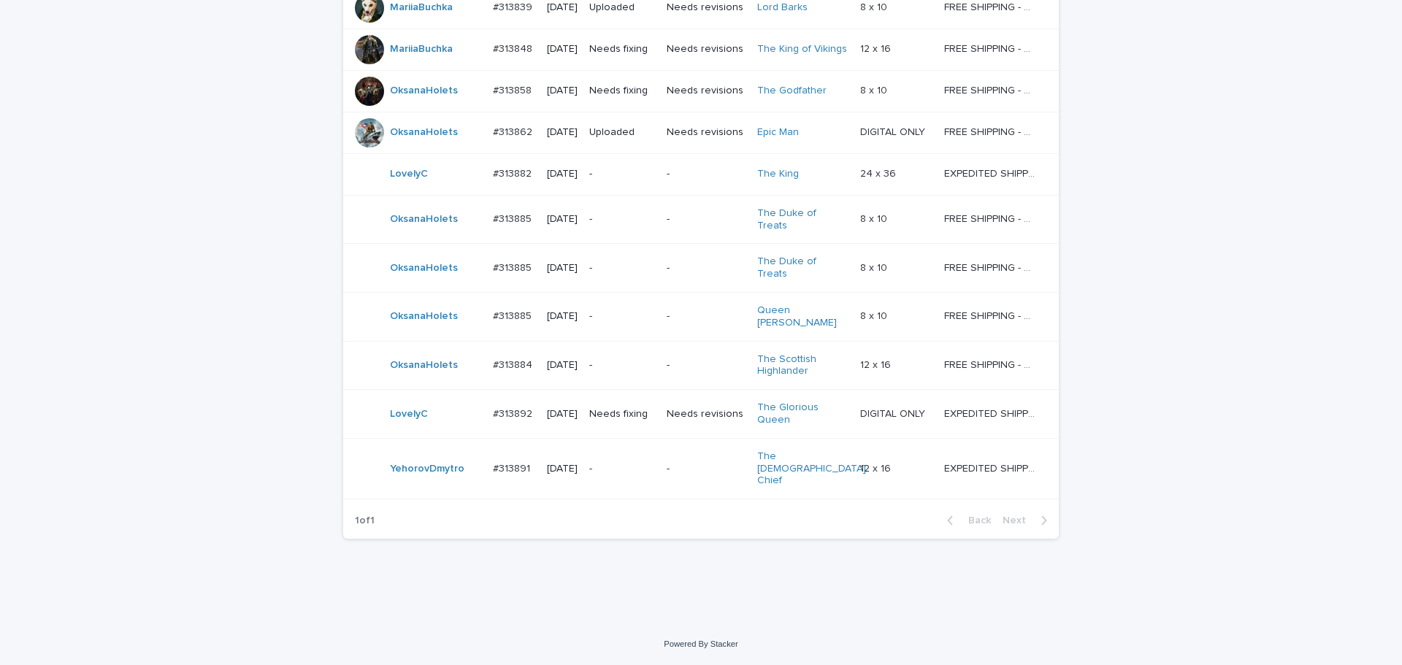
click at [648, 421] on p "Needs fixing" at bounding box center [622, 414] width 66 height 12
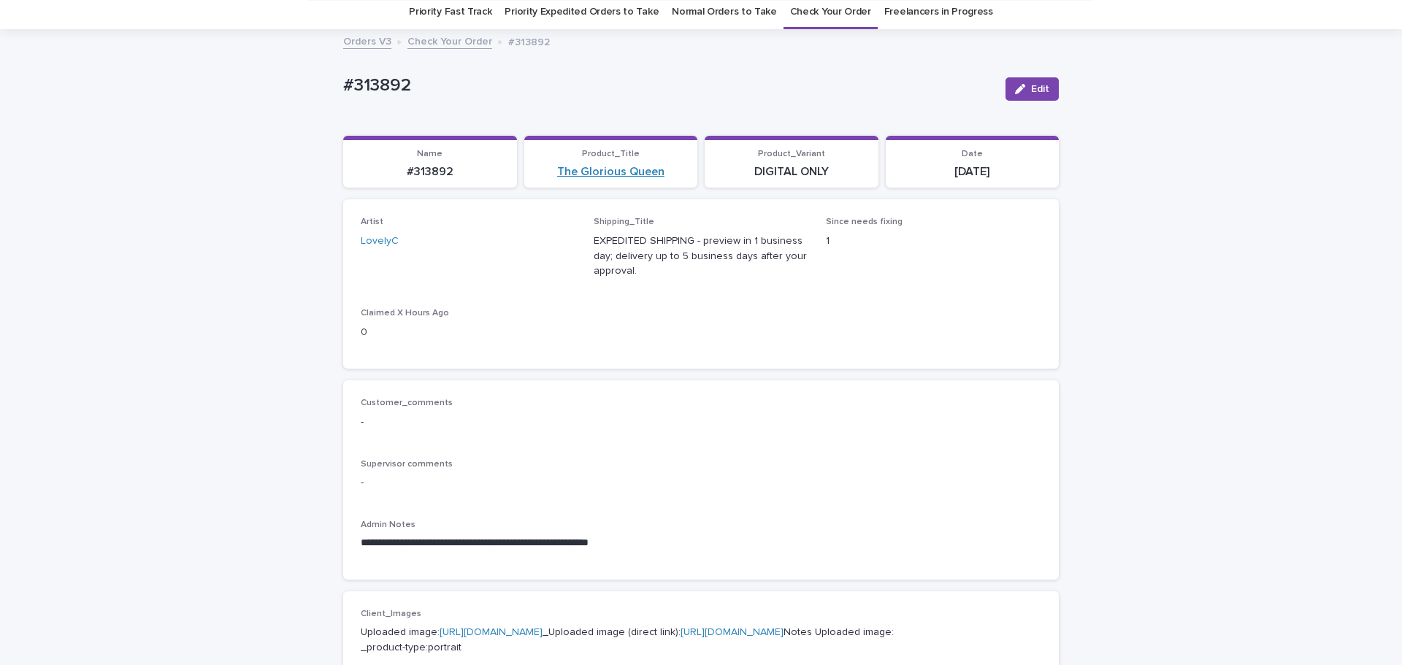
scroll to position [47, 0]
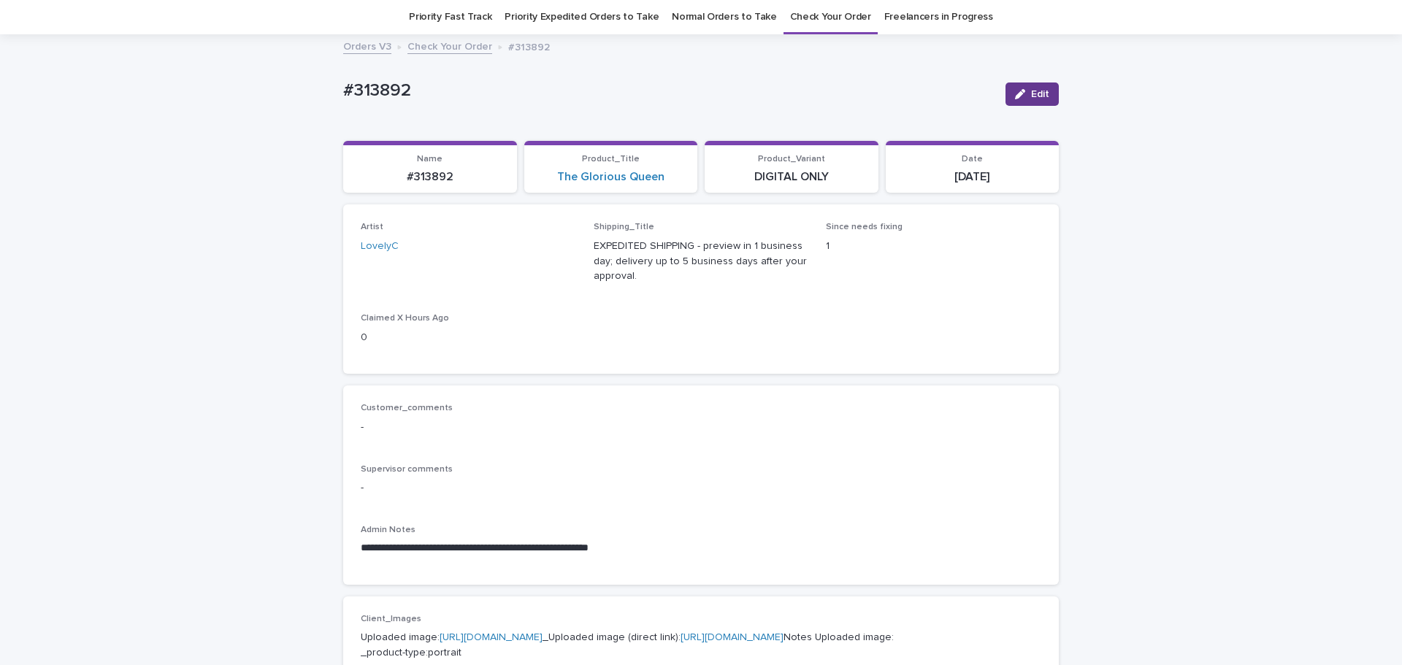
click at [1018, 101] on button "Edit" at bounding box center [1031, 93] width 53 height 23
click at [441, 252] on div "LovelyC" at bounding box center [444, 253] width 166 height 24
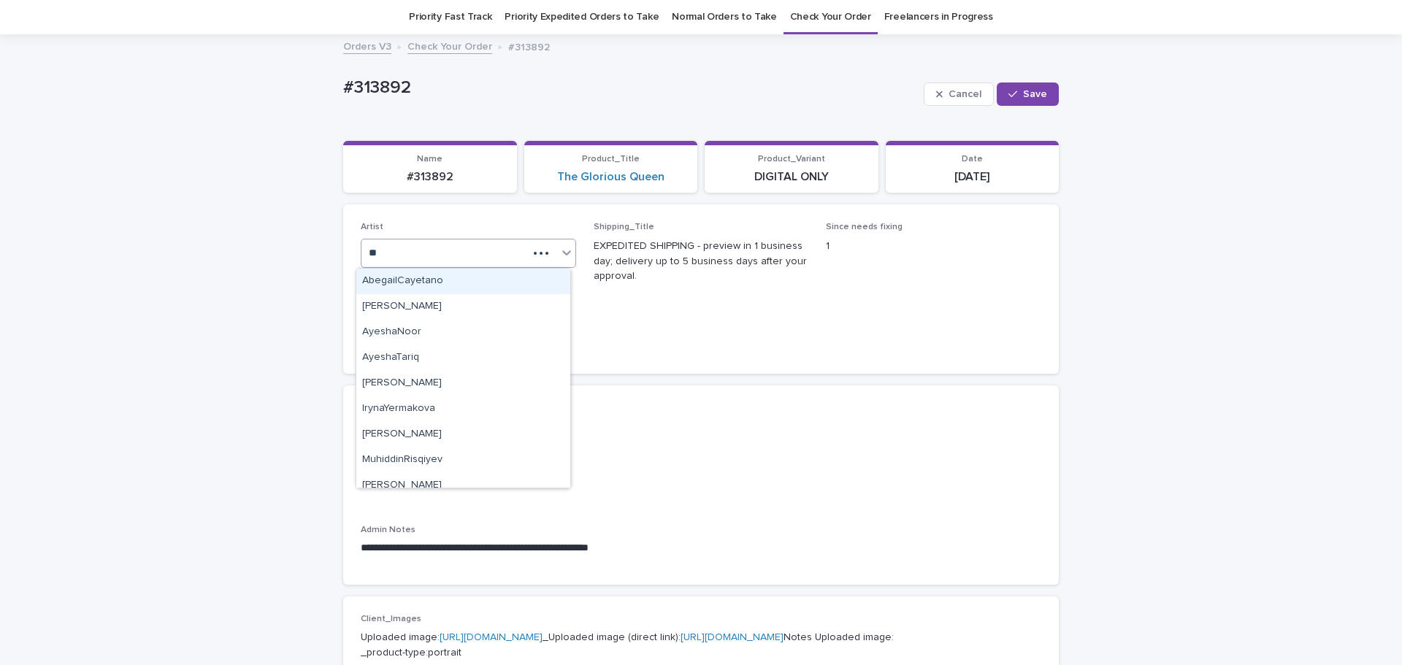
type input "***"
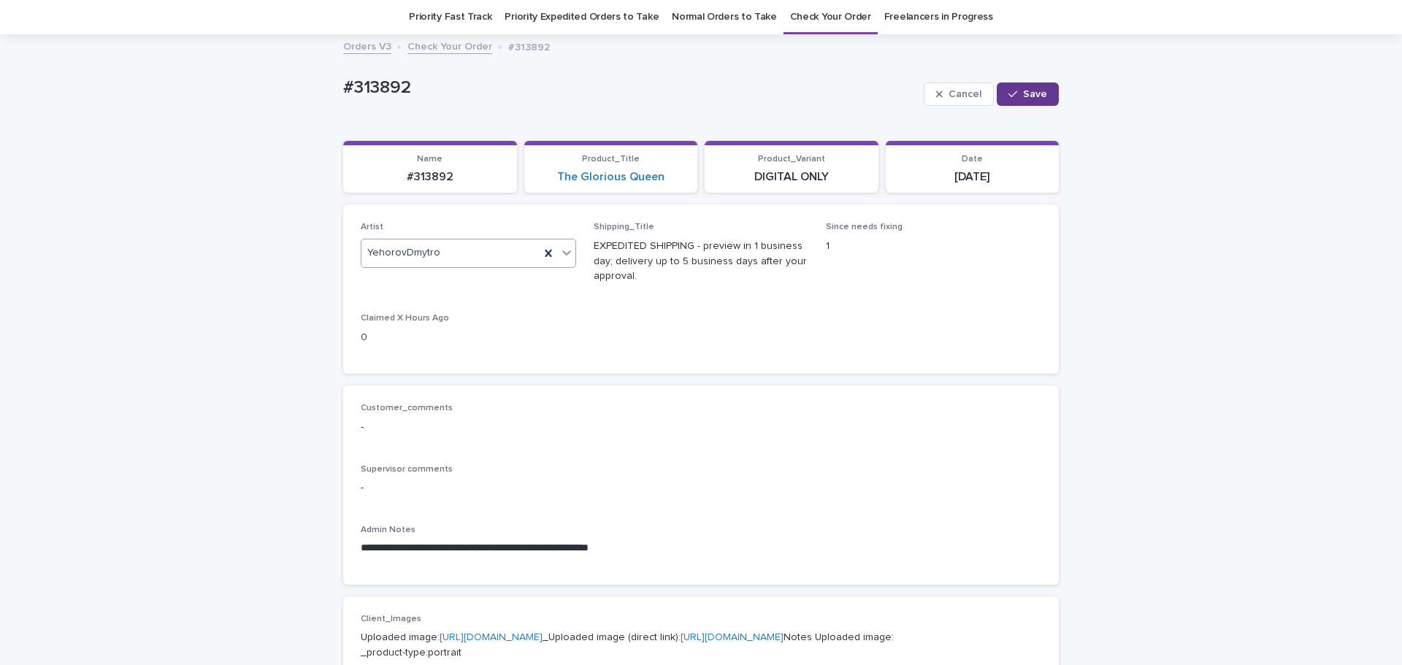
click at [1040, 99] on span "Save" at bounding box center [1035, 94] width 24 height 10
drag, startPoint x: 1189, startPoint y: 403, endPoint x: 1155, endPoint y: 382, distance: 39.7
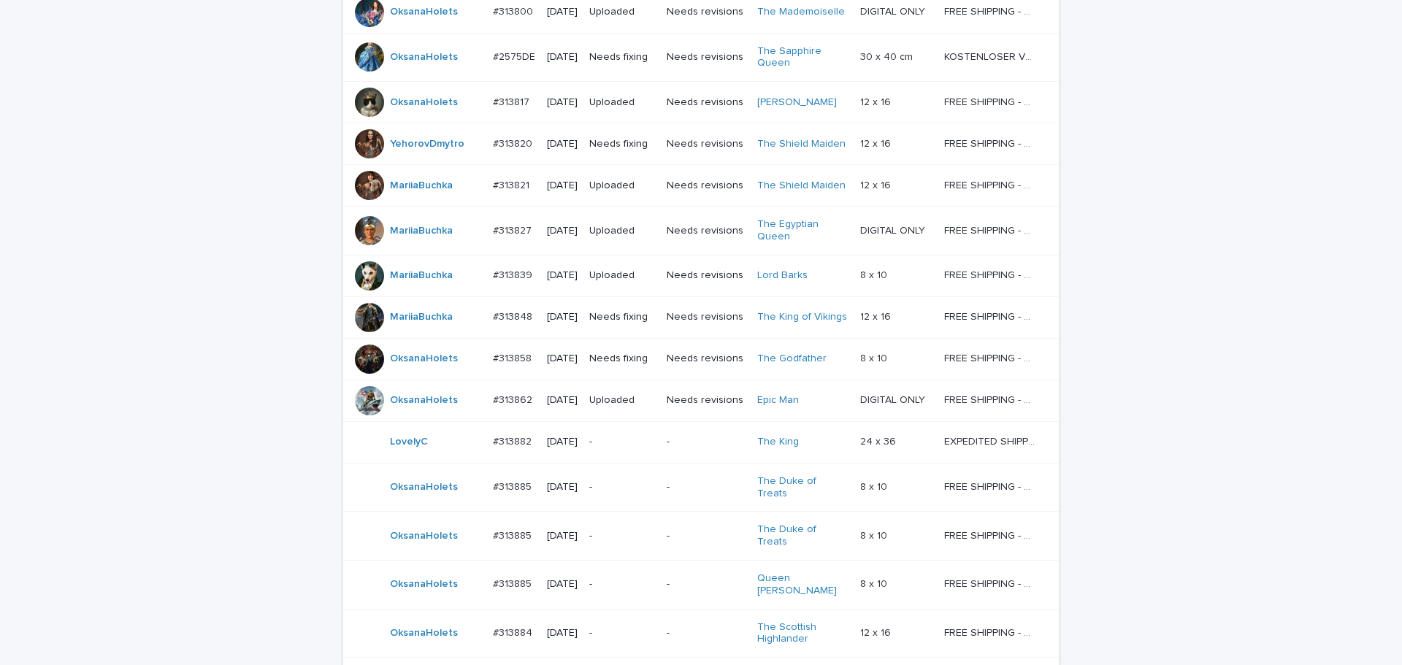
scroll to position [1124, 0]
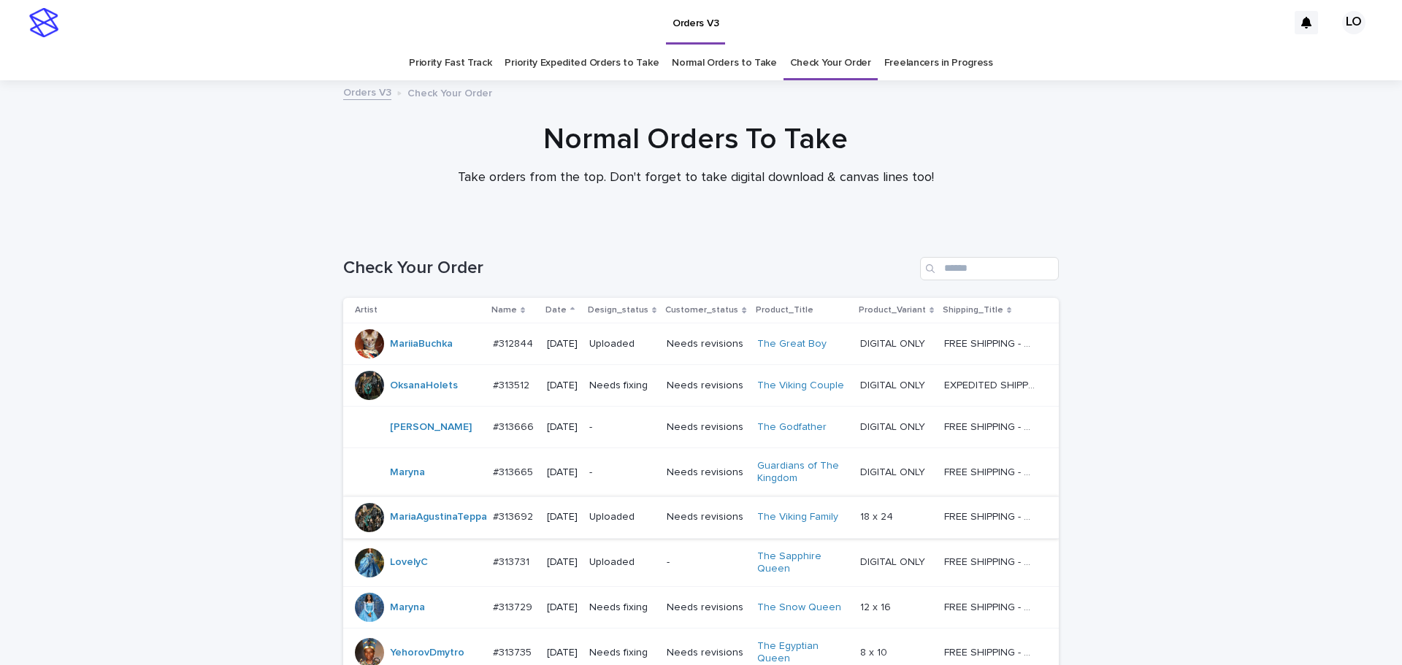
scroll to position [0, 0]
click at [737, 64] on link "Normal Orders to Take" at bounding box center [724, 64] width 105 height 34
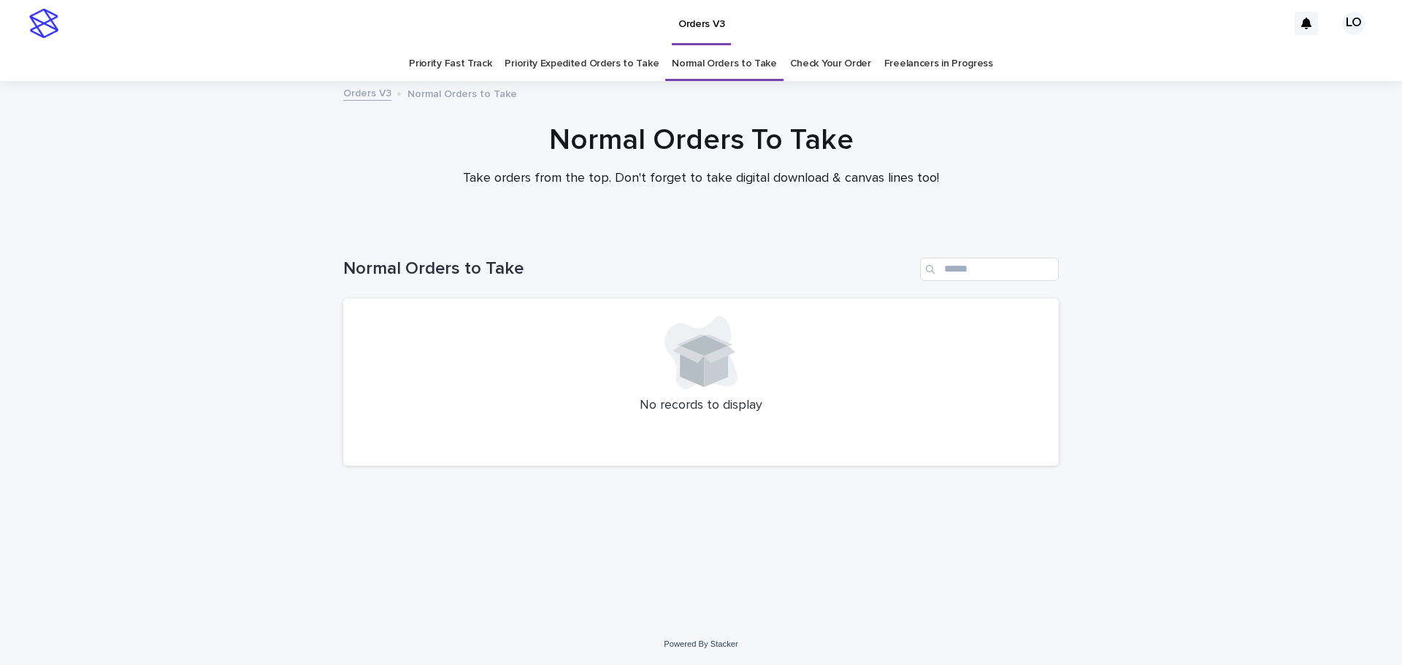
click at [611, 56] on link "Priority Expedited Orders to Take" at bounding box center [581, 64] width 154 height 34
click at [694, 66] on link "Normal Orders to Take" at bounding box center [724, 64] width 105 height 34
click at [830, 77] on link "Check Your Order" at bounding box center [830, 64] width 81 height 34
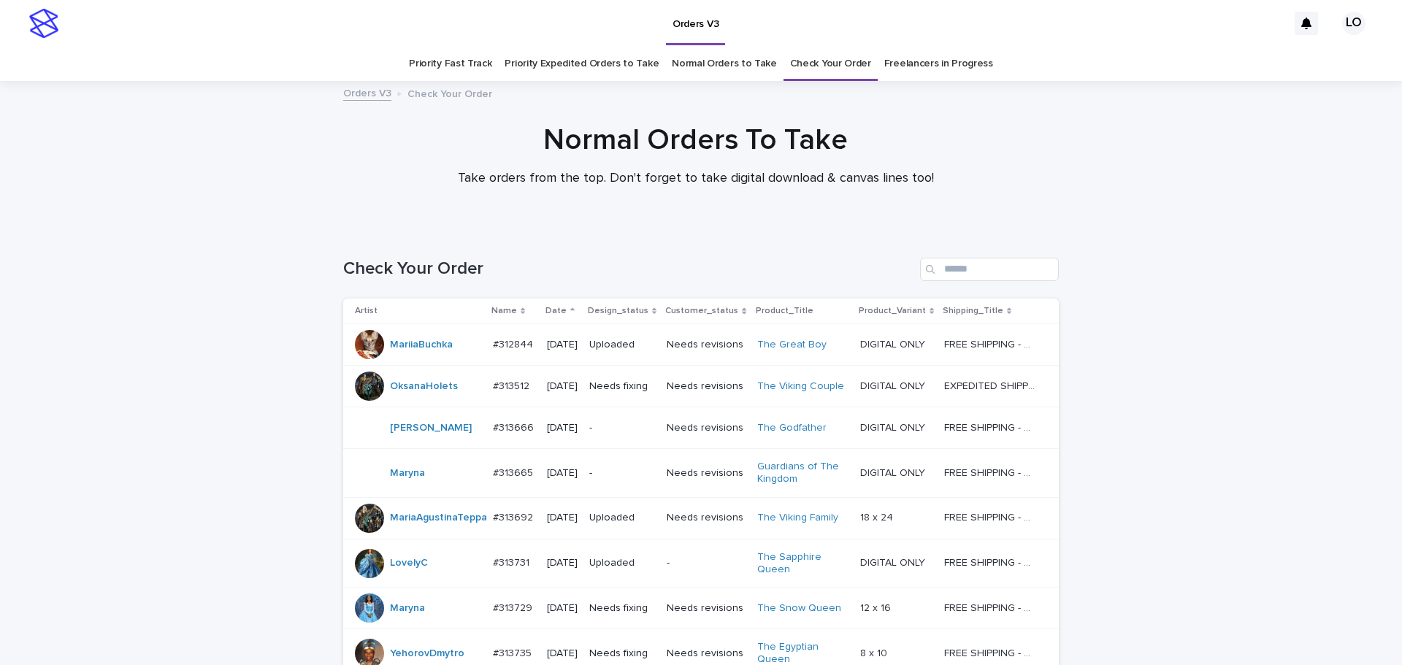
click at [827, 73] on link "Check Your Order" at bounding box center [830, 64] width 81 height 34
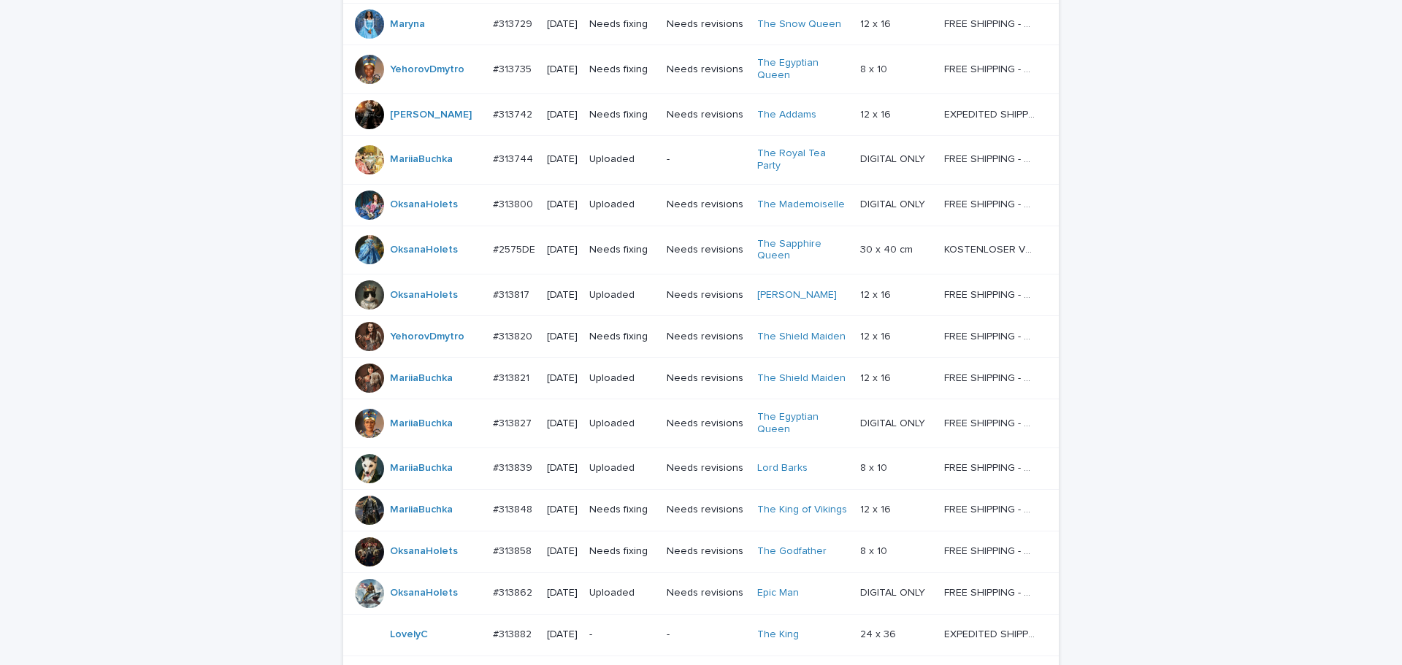
scroll to position [1022, 0]
